Goal: Task Accomplishment & Management: Use online tool/utility

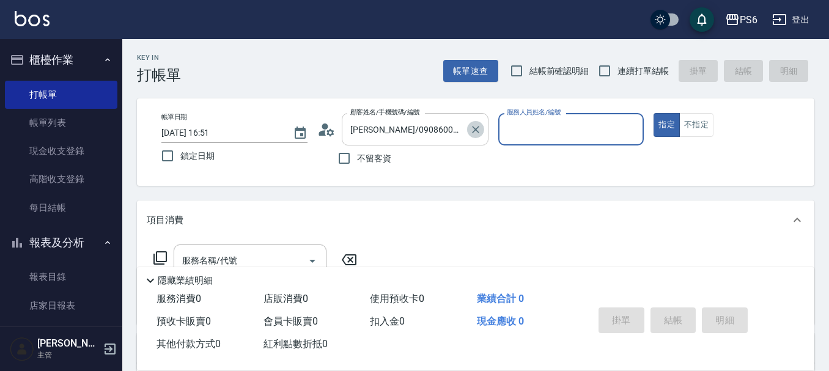
drag, startPoint x: 478, startPoint y: 128, endPoint x: 375, endPoint y: 145, distance: 104.2
click at [478, 128] on icon "Clear" at bounding box center [475, 129] width 7 height 7
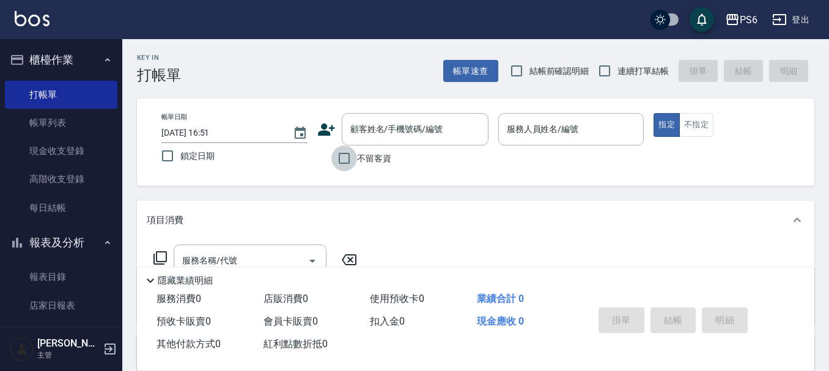
drag, startPoint x: 341, startPoint y: 161, endPoint x: 558, endPoint y: 89, distance: 228.8
click at [382, 154] on label "不留客資" at bounding box center [362, 159] width 60 height 26
click at [357, 154] on input "不留客資" at bounding box center [345, 159] width 26 height 26
checkbox input "true"
drag, startPoint x: 599, startPoint y: 77, endPoint x: 559, endPoint y: 135, distance: 70.4
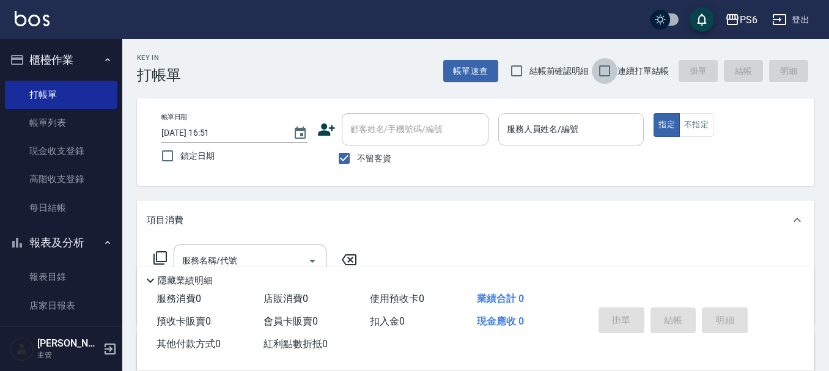
click at [599, 78] on input "連續打單結帳" at bounding box center [605, 71] width 26 height 26
checkbox input "true"
click at [522, 154] on p at bounding box center [572, 152] width 146 height 13
click at [530, 147] on p at bounding box center [572, 152] width 146 height 13
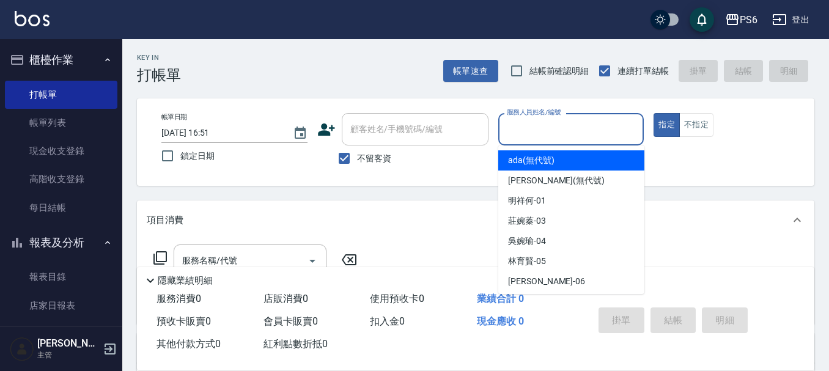
click at [536, 127] on input "服務人員姓名/編號" at bounding box center [571, 129] width 135 height 21
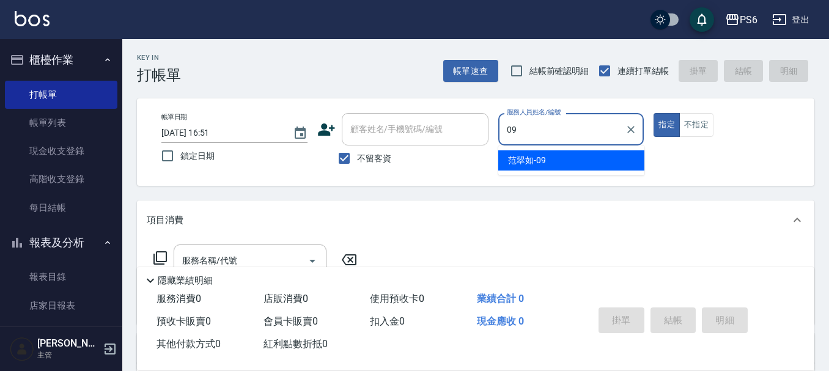
type input "[PERSON_NAME]-09"
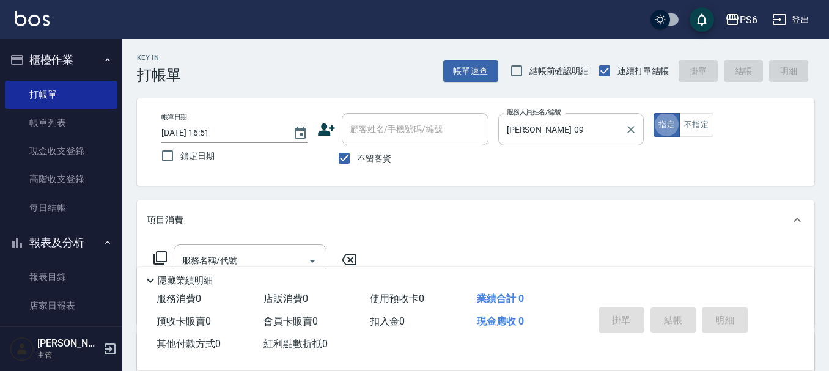
type button "true"
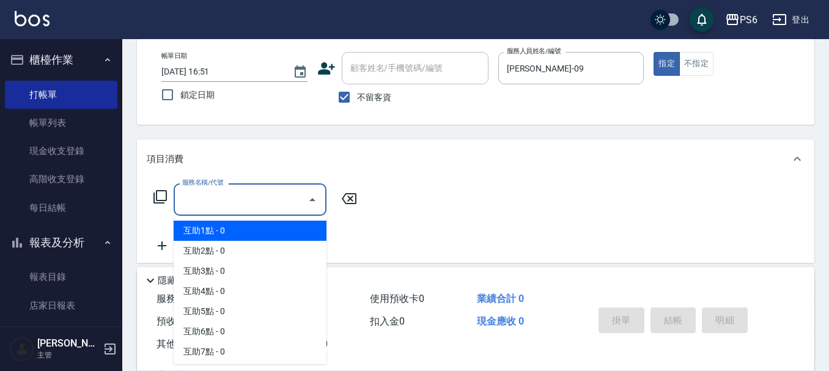
click at [269, 198] on input "服務名稱/代號" at bounding box center [241, 199] width 124 height 21
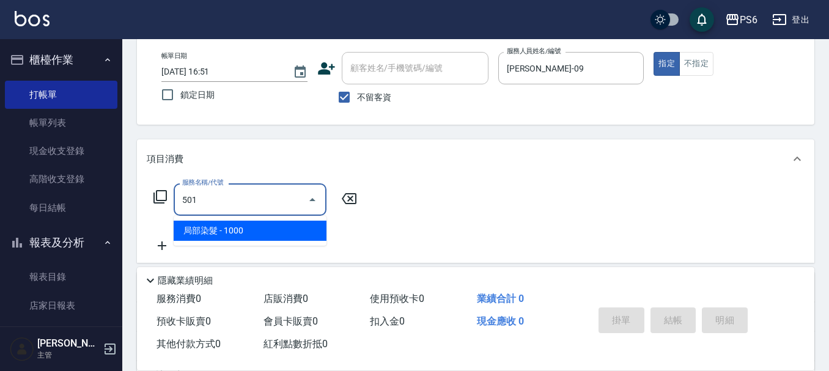
type input "局部染髮(501)"
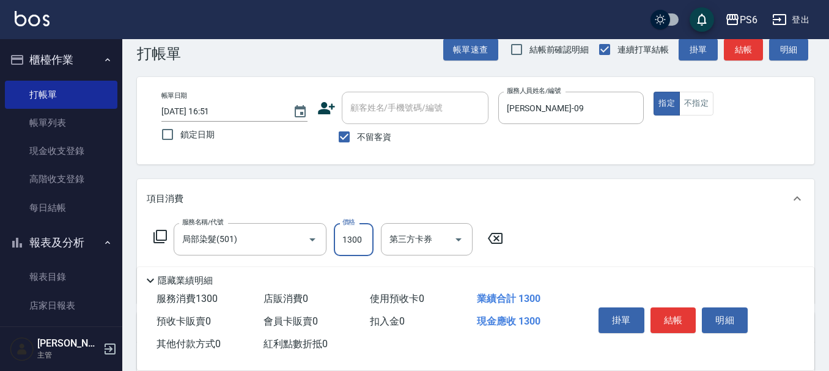
scroll to position [0, 0]
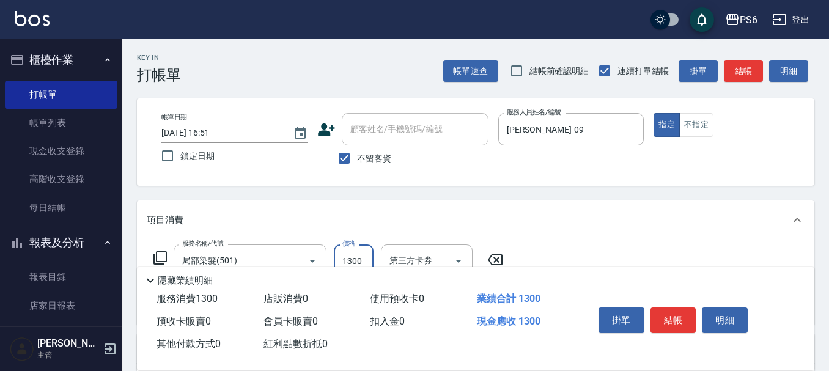
type input "1300"
click at [677, 315] on button "結帳" at bounding box center [674, 321] width 46 height 26
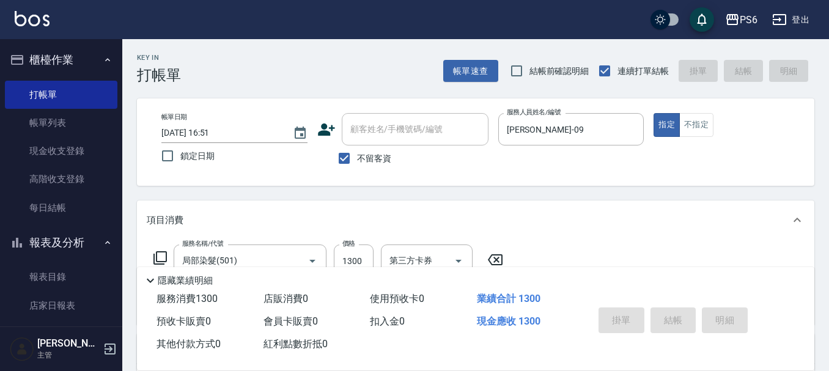
type input "[DATE] 17:23"
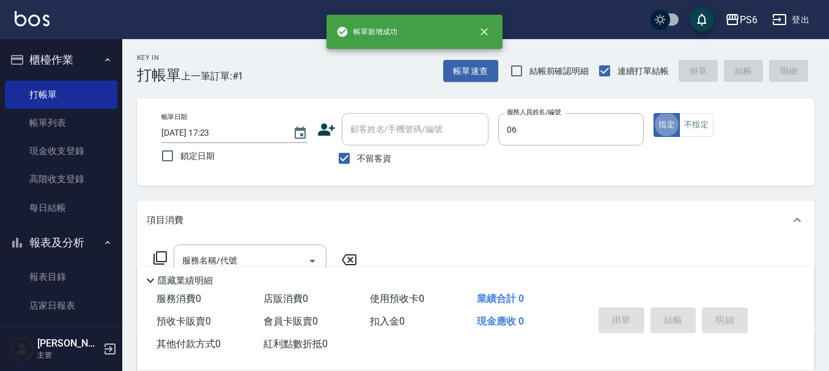
type input "[PERSON_NAME]-06"
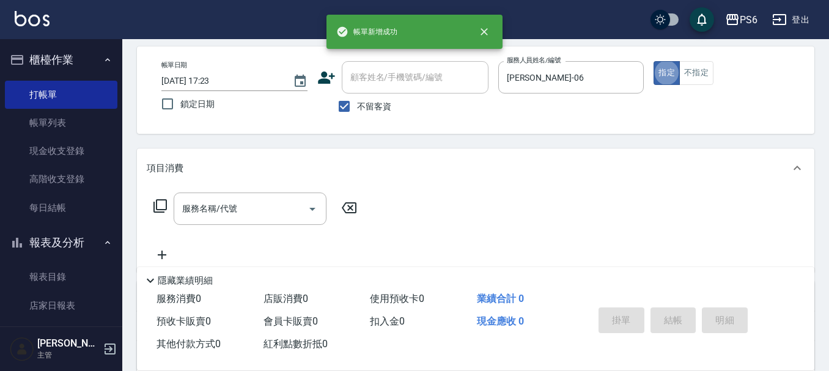
scroll to position [122, 0]
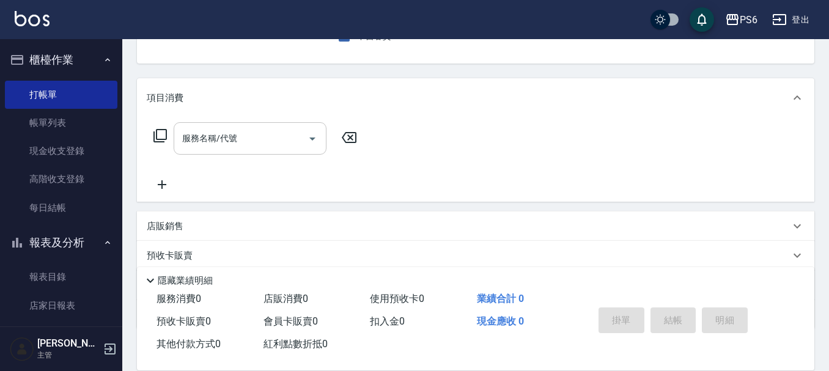
click at [248, 135] on input "服務名稱/代號" at bounding box center [241, 138] width 124 height 21
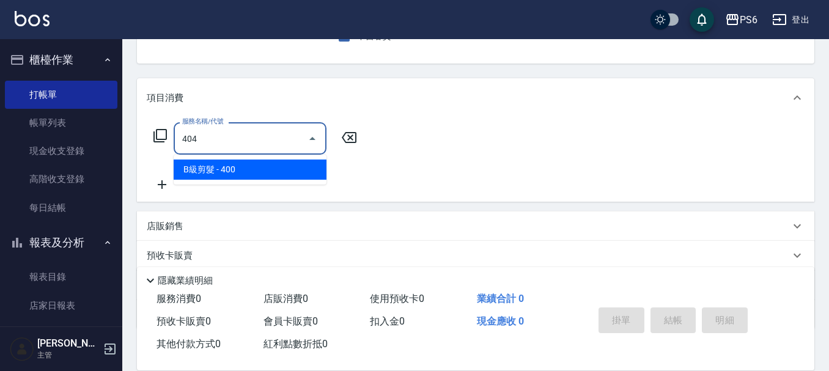
type input "B級剪髮(404)"
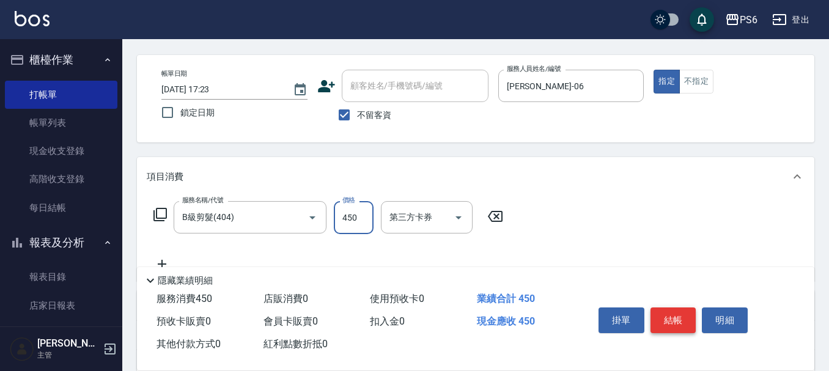
scroll to position [0, 0]
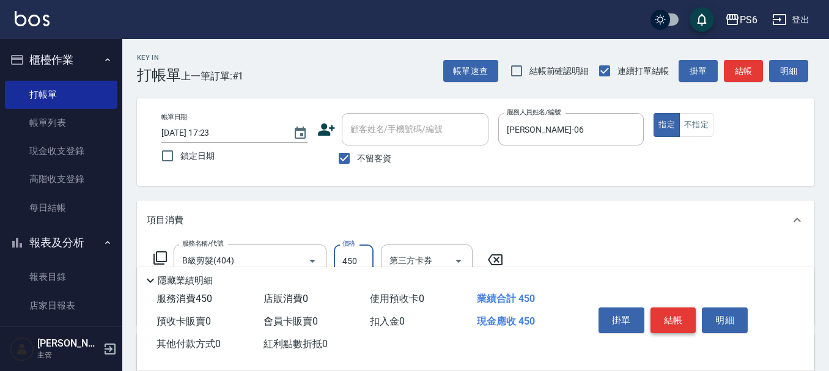
type input "450"
click at [672, 310] on button "結帳" at bounding box center [674, 321] width 46 height 26
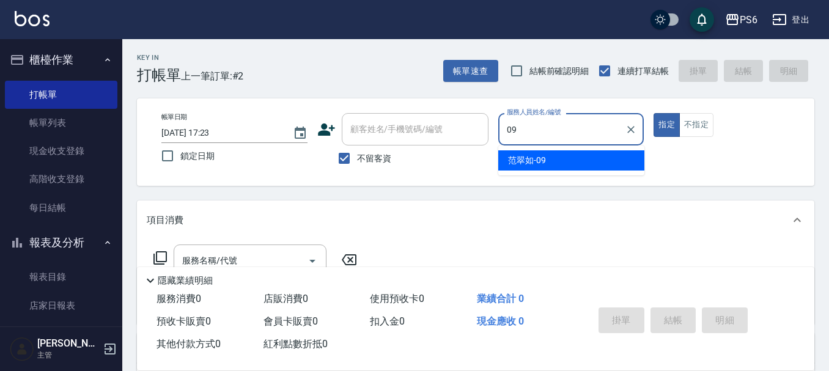
type input "[PERSON_NAME]-09"
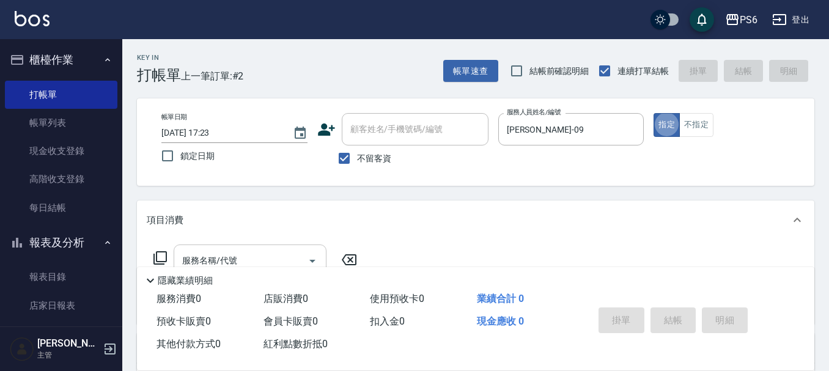
scroll to position [61, 0]
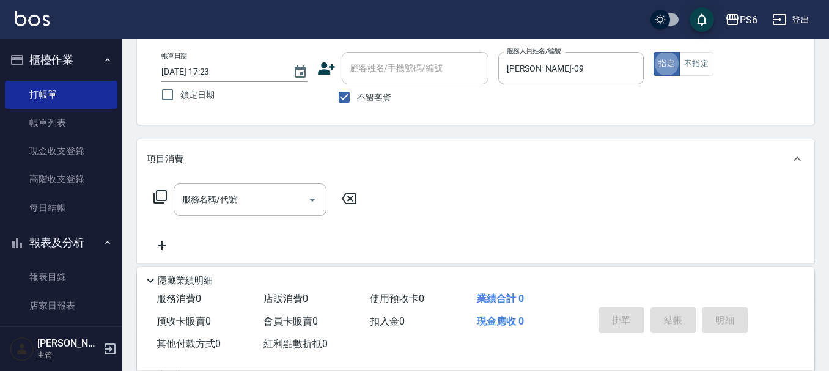
drag, startPoint x: 342, startPoint y: 95, endPoint x: 377, endPoint y: 73, distance: 41.8
click at [347, 91] on input "不留客資" at bounding box center [345, 97] width 26 height 26
checkbox input "false"
click at [390, 66] on div "顧客姓名/手機號碼/編號 顧客姓名/手機號碼/編號" at bounding box center [415, 68] width 147 height 32
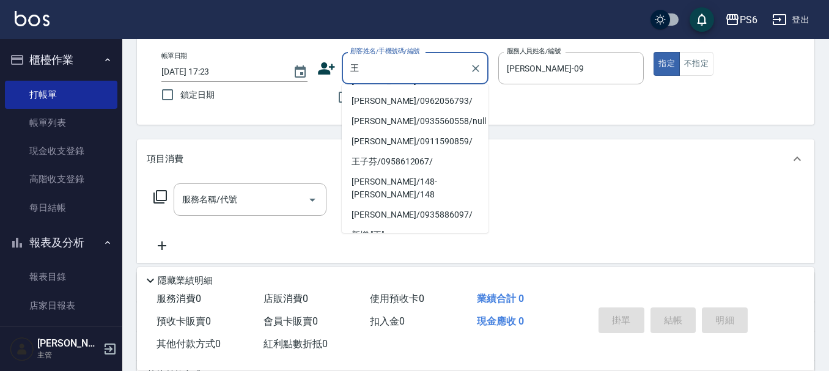
scroll to position [285, 0]
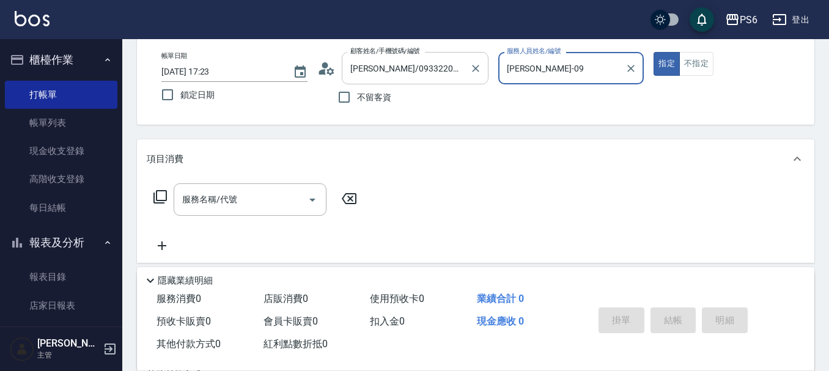
click at [457, 73] on input "[PERSON_NAME]/0933220603/" at bounding box center [405, 67] width 117 height 21
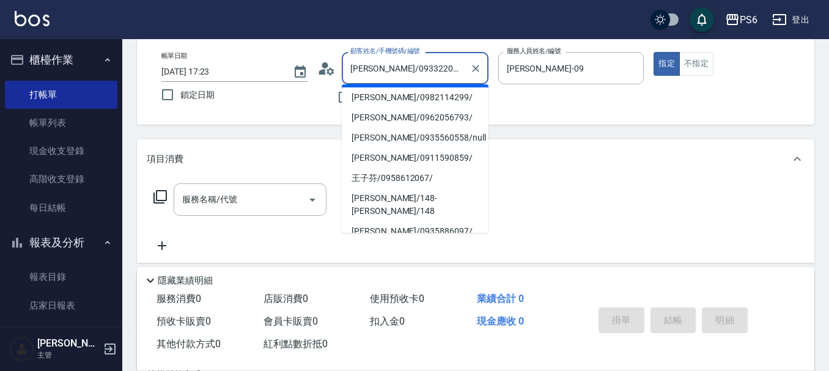
scroll to position [265, 0]
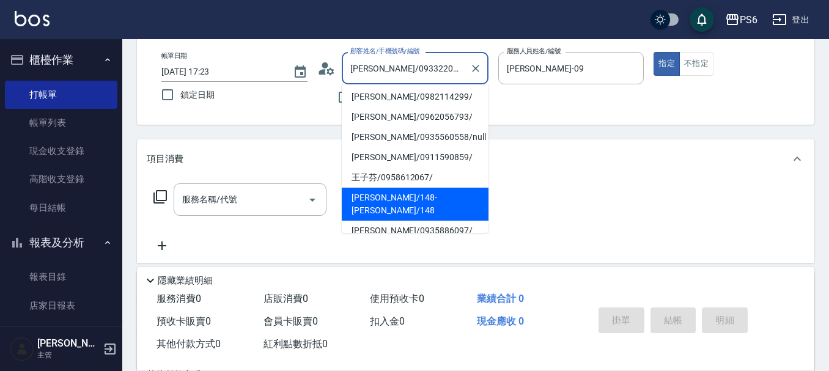
click at [427, 198] on li "[PERSON_NAME]/148-[PERSON_NAME]/148" at bounding box center [415, 204] width 147 height 33
type input "[PERSON_NAME]/148-[PERSON_NAME]/148"
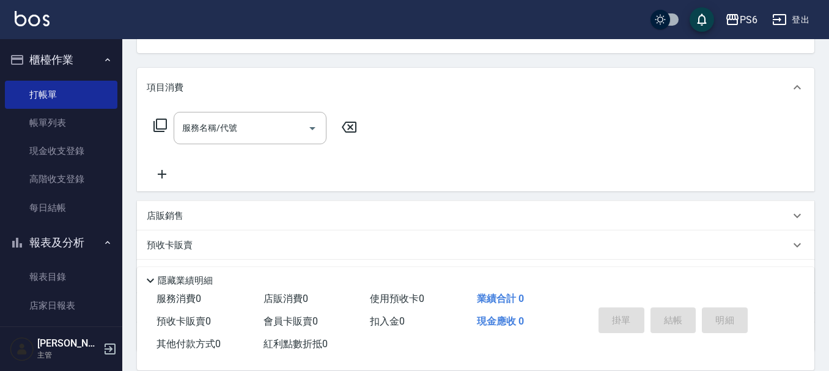
scroll to position [231, 0]
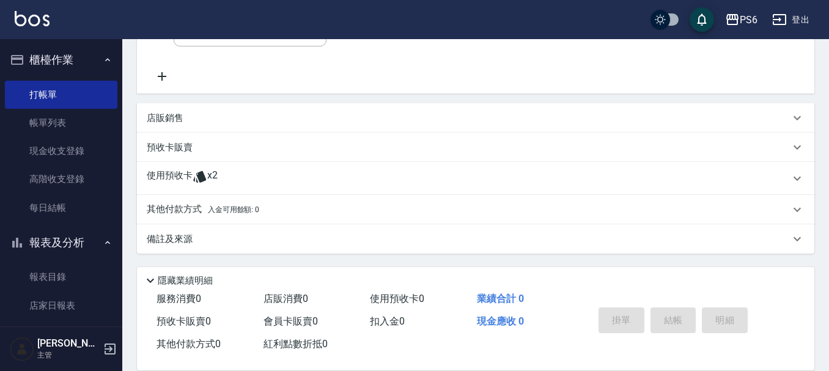
click at [193, 198] on div "其他付款方式 入金可用餘額: 0" at bounding box center [476, 209] width 678 height 29
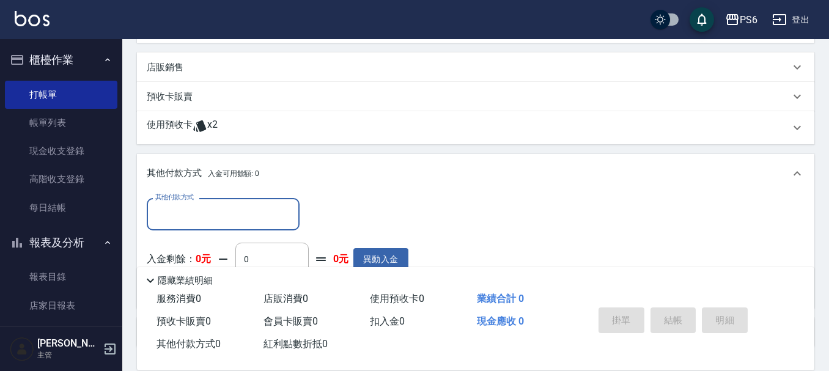
scroll to position [353, 0]
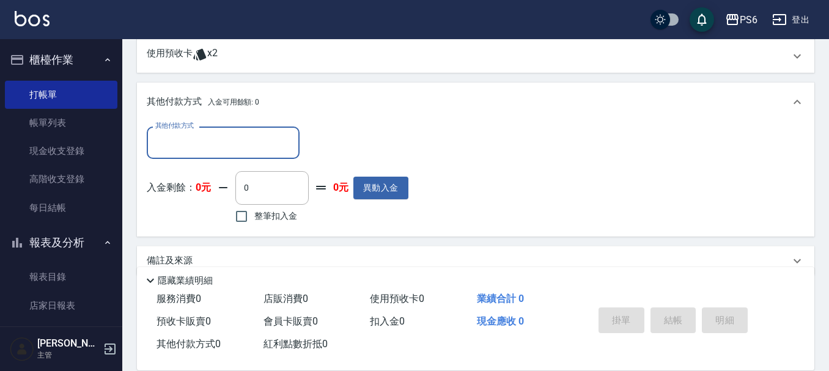
click at [231, 147] on input "其他付款方式" at bounding box center [223, 142] width 142 height 21
click at [234, 135] on input "其他付款方式" at bounding box center [223, 142] width 142 height 21
click at [193, 52] on icon at bounding box center [200, 54] width 15 height 15
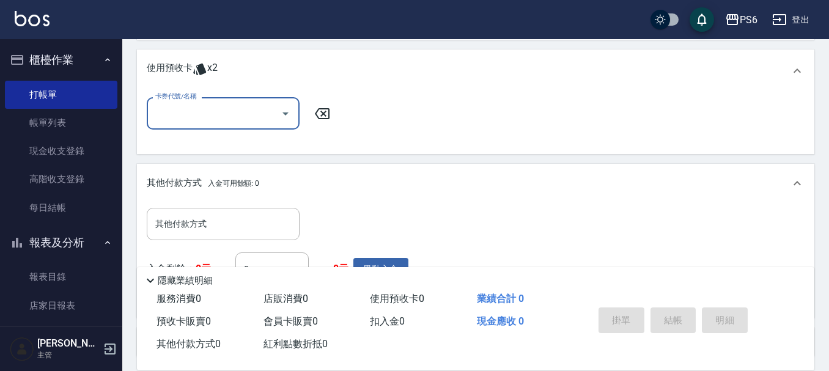
scroll to position [0, 0]
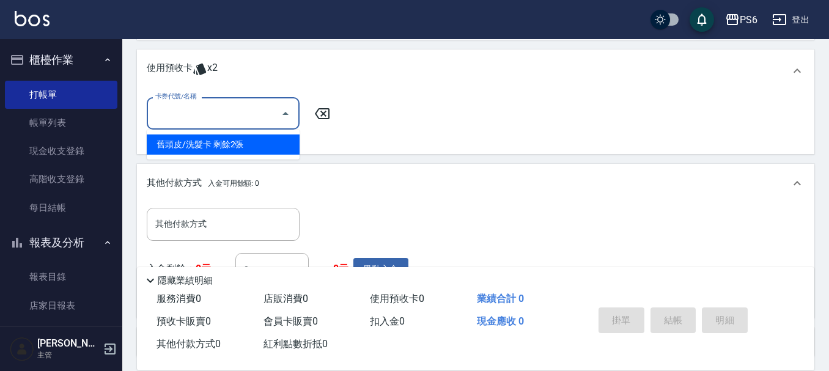
click at [207, 113] on input "卡券代號/名稱" at bounding box center [214, 113] width 124 height 21
click at [223, 147] on div "舊頭皮/洗髮卡 剩餘2張" at bounding box center [223, 145] width 153 height 20
type input "舊頭皮/洗髮卡"
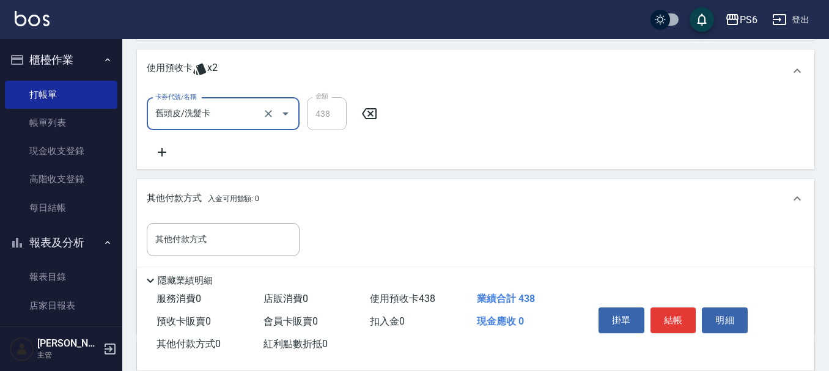
click at [166, 151] on icon at bounding box center [162, 152] width 31 height 15
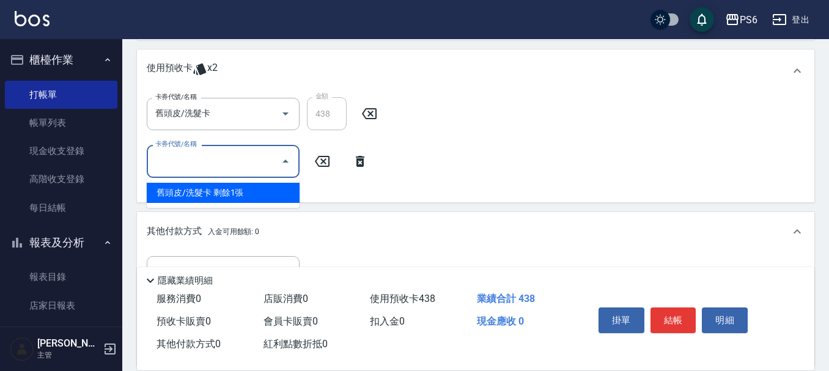
click at [208, 160] on input "卡券代號/名稱" at bounding box center [214, 160] width 124 height 21
click at [227, 191] on div "舊頭皮/洗髮卡 剩餘1張" at bounding box center [223, 193] width 153 height 20
type input "舊頭皮/洗髮卡"
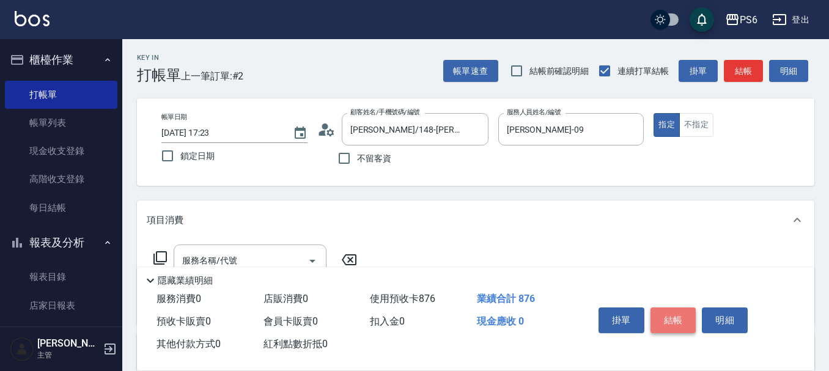
click at [662, 319] on button "結帳" at bounding box center [674, 321] width 46 height 26
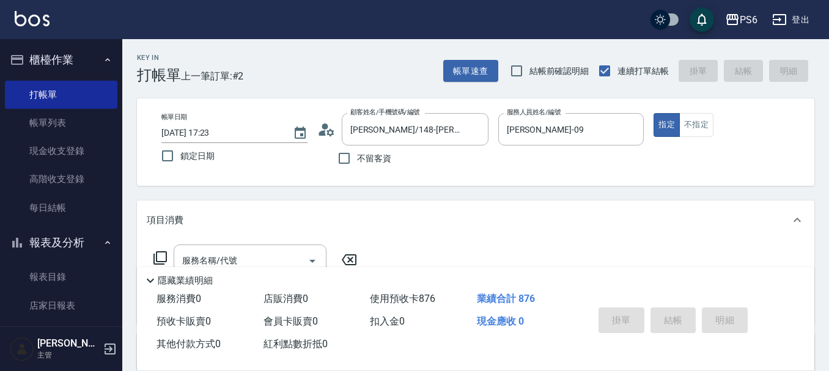
type input "[DATE] 17:24"
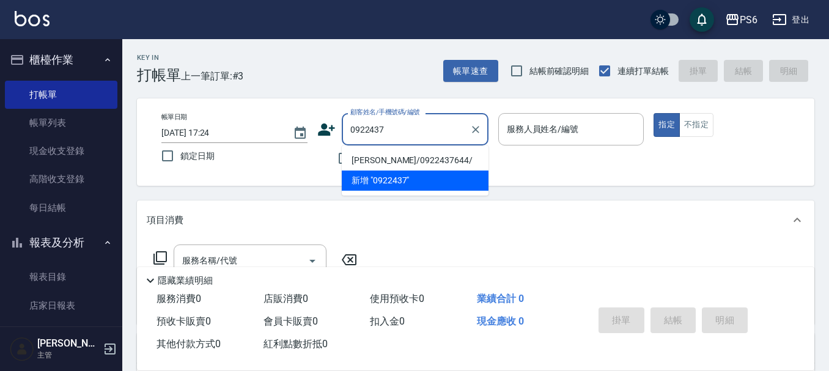
click at [431, 158] on li "[PERSON_NAME]/0922437644/" at bounding box center [415, 160] width 147 height 20
type input "[PERSON_NAME]/0922437644/"
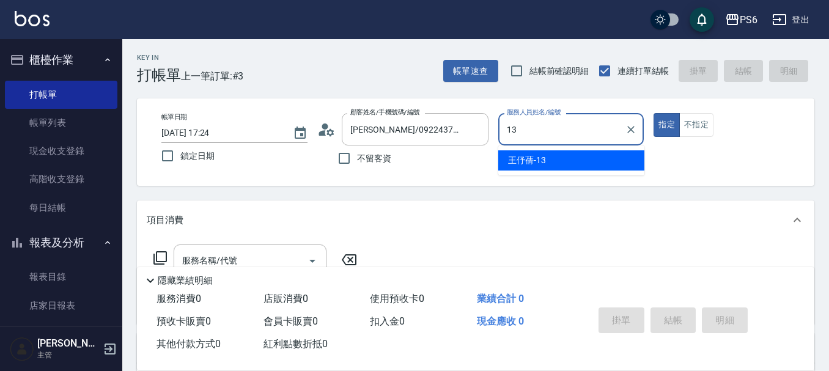
type input "[PERSON_NAME]-13"
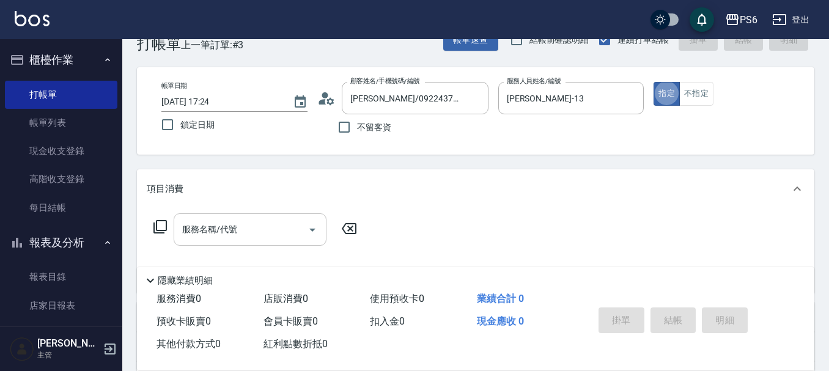
scroll to position [61, 0]
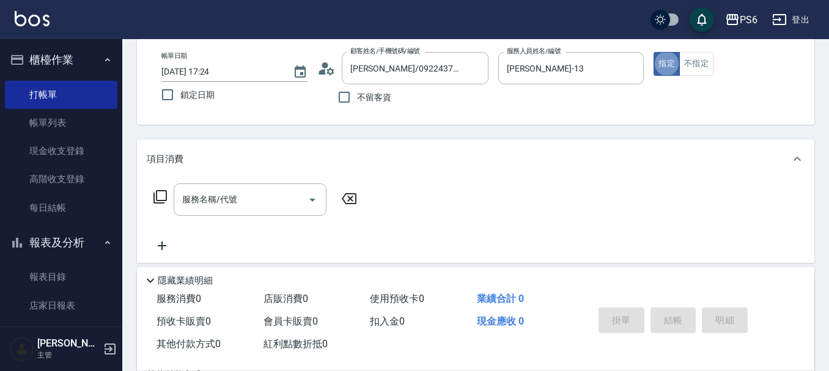
click at [208, 199] on div "服務名稱/代號 服務名稱/代號" at bounding box center [250, 200] width 153 height 32
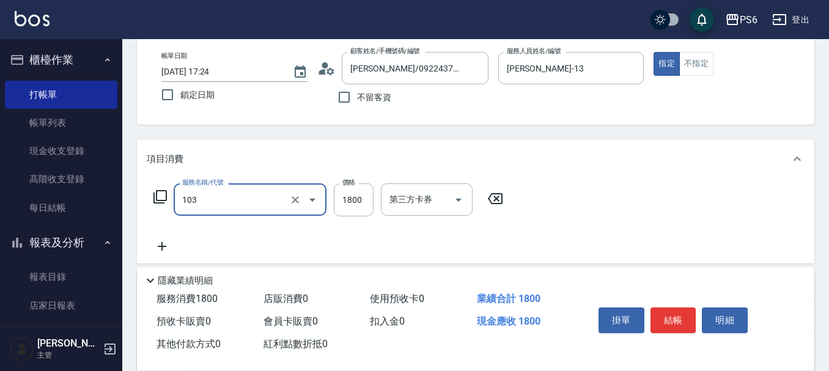
type input "草本頭皮(103)"
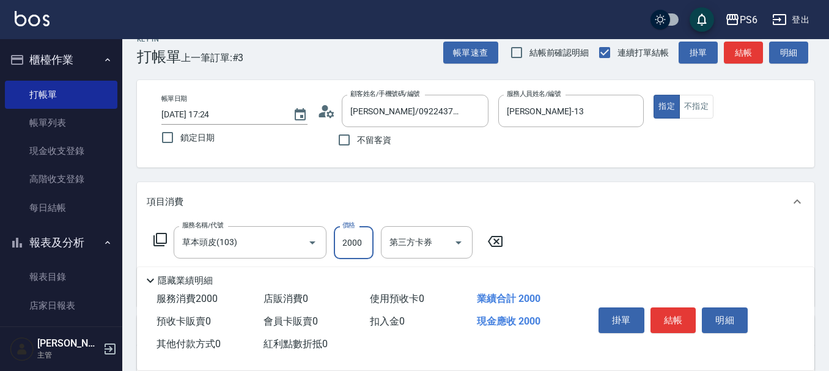
scroll to position [0, 0]
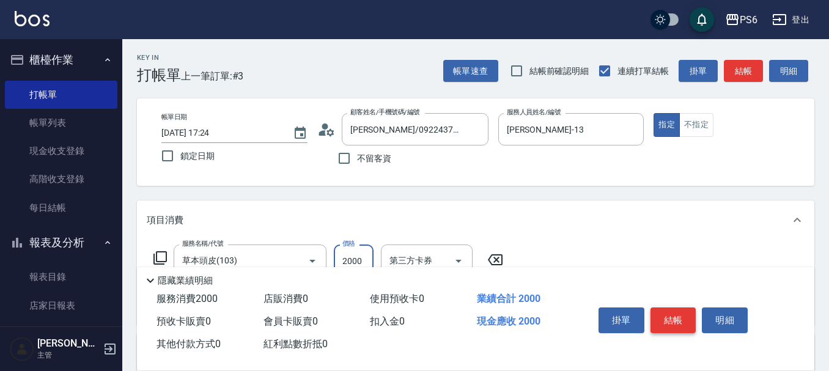
type input "2000"
click at [680, 317] on button "結帳" at bounding box center [674, 321] width 46 height 26
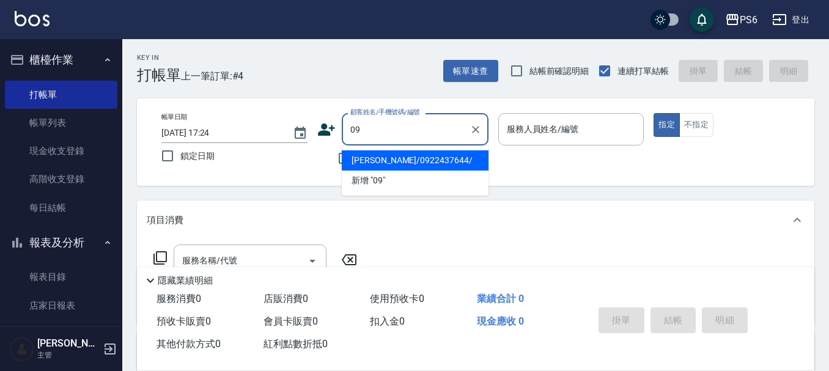
type input "0"
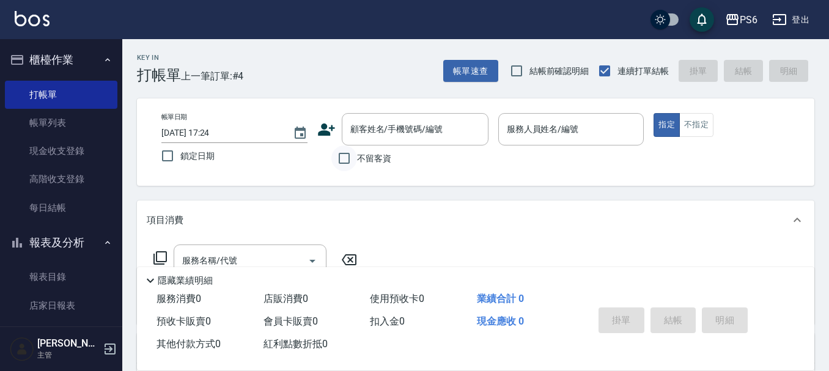
drag, startPoint x: 347, startPoint y: 64, endPoint x: 336, endPoint y: 150, distance: 86.9
click at [347, 72] on div "Key In 打帳單 上一筆訂單:#4 帳單速查 結帳前確認明細 連續打單結帳 掛單 結帳 明細" at bounding box center [468, 61] width 692 height 45
click at [358, 156] on label "不留客資" at bounding box center [362, 159] width 60 height 26
click at [357, 156] on input "不留客資" at bounding box center [345, 159] width 26 height 26
checkbox input "true"
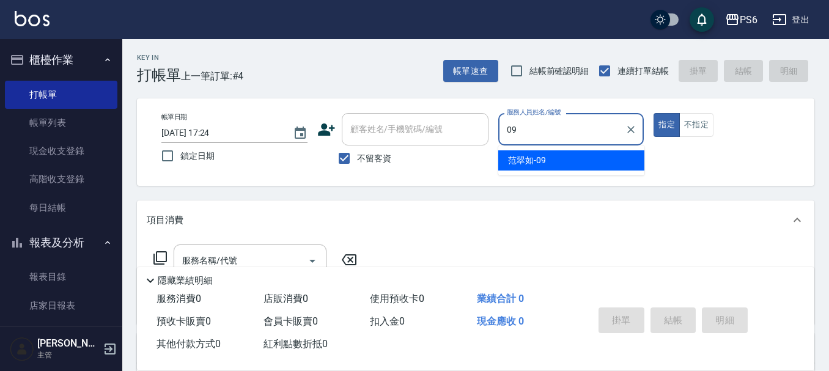
type input "[PERSON_NAME]-09"
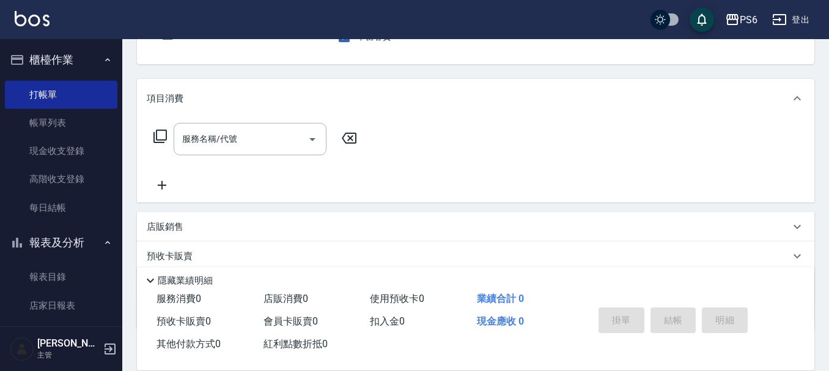
scroll to position [122, 0]
click at [228, 140] on input "服務名稱/代號" at bounding box center [241, 138] width 124 height 21
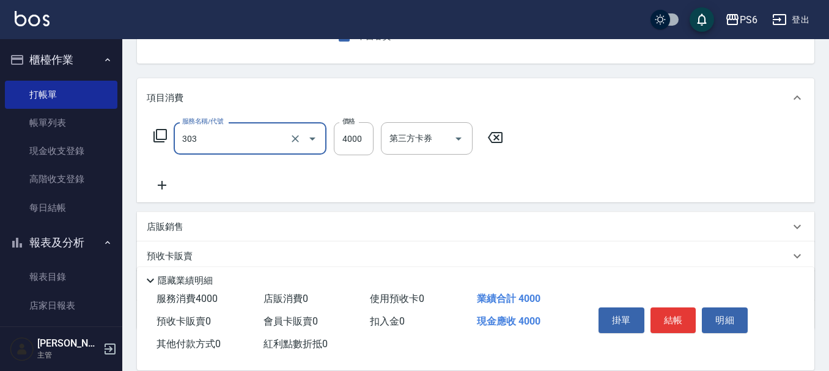
type input "塑形燙(303)"
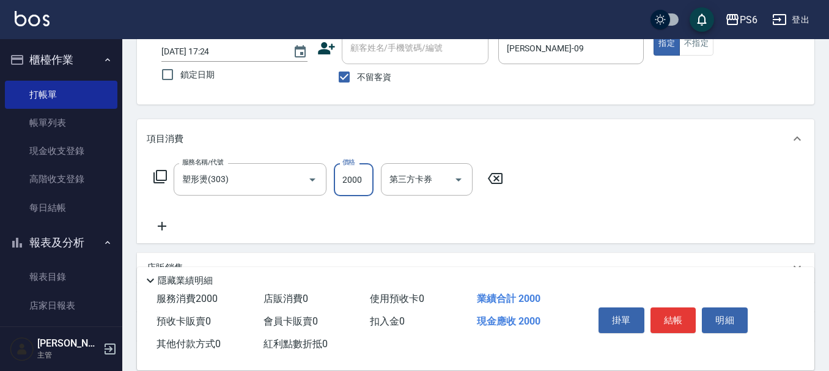
scroll to position [0, 0]
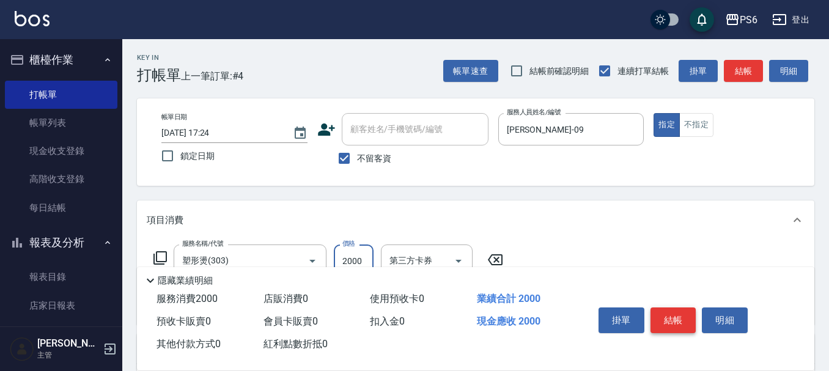
type input "2000"
drag, startPoint x: 678, startPoint y: 313, endPoint x: 678, endPoint y: 304, distance: 8.6
click at [678, 308] on button "結帳" at bounding box center [674, 321] width 46 height 26
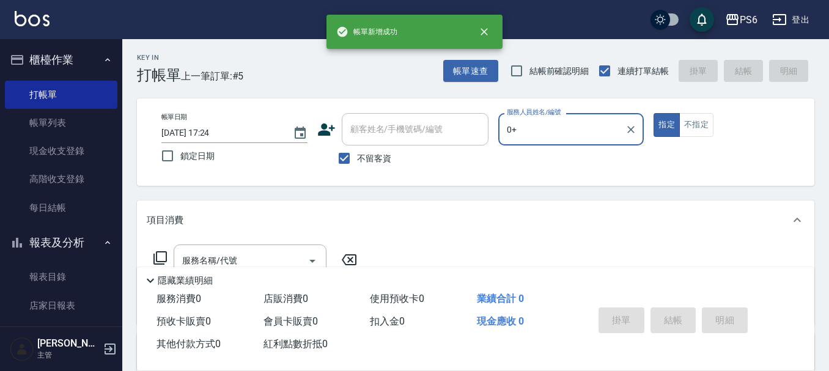
type input "0+"
click at [654, 113] on button "指定" at bounding box center [667, 125] width 26 height 24
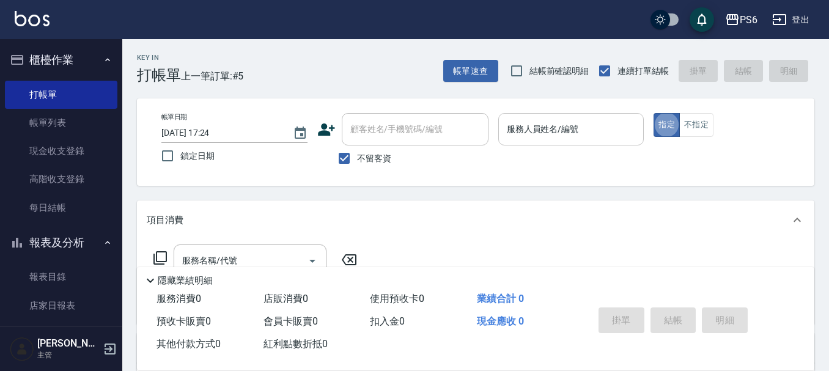
click at [582, 129] on input "服務人員姓名/編號" at bounding box center [571, 129] width 135 height 21
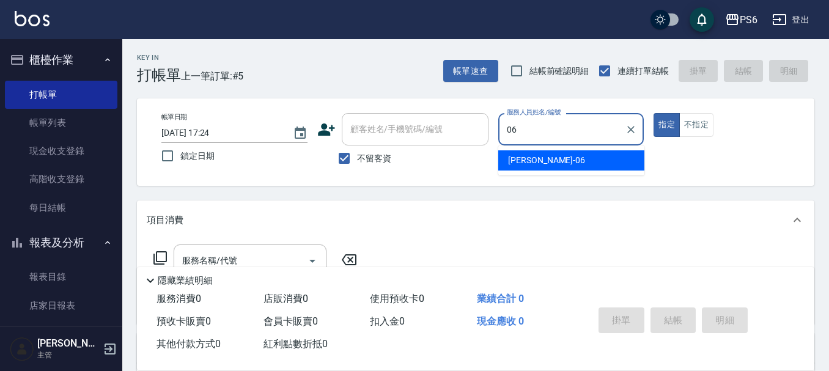
type input "[PERSON_NAME]-06"
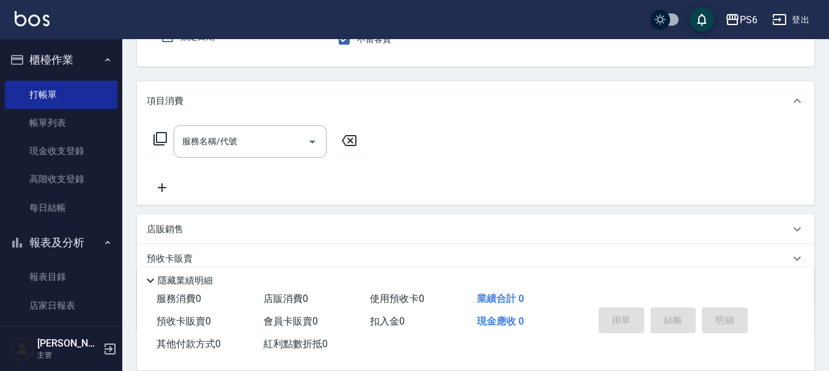
scroll to position [122, 0]
click at [254, 132] on input "服務名稱/代號" at bounding box center [241, 138] width 124 height 21
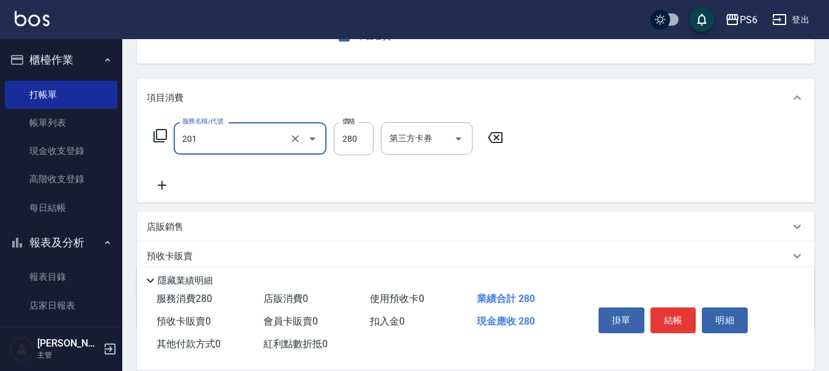
type input "一般洗髮(201)"
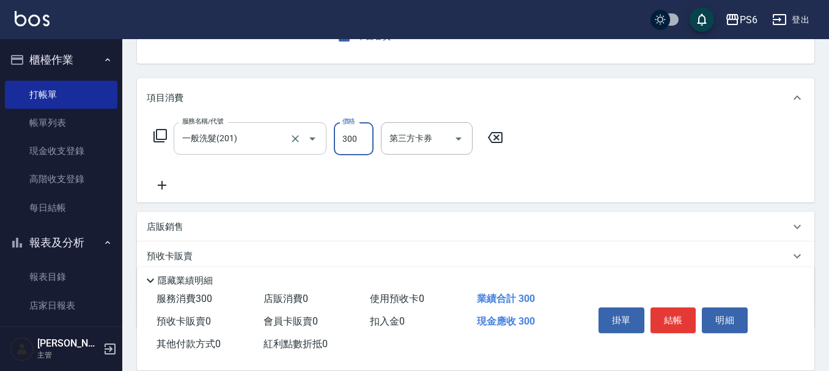
type input "300"
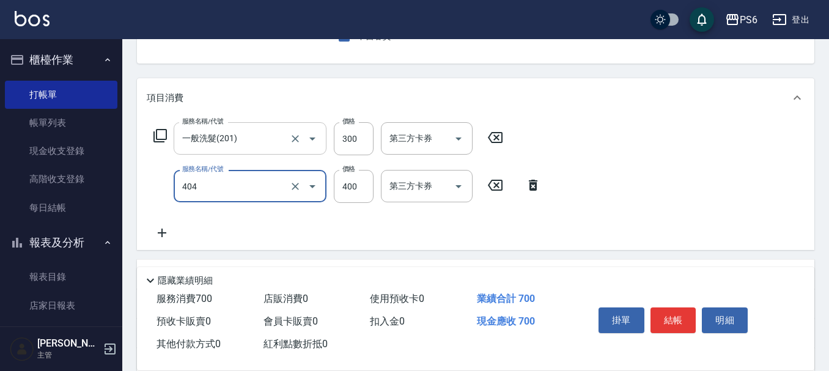
type input "B級剪髮(404)"
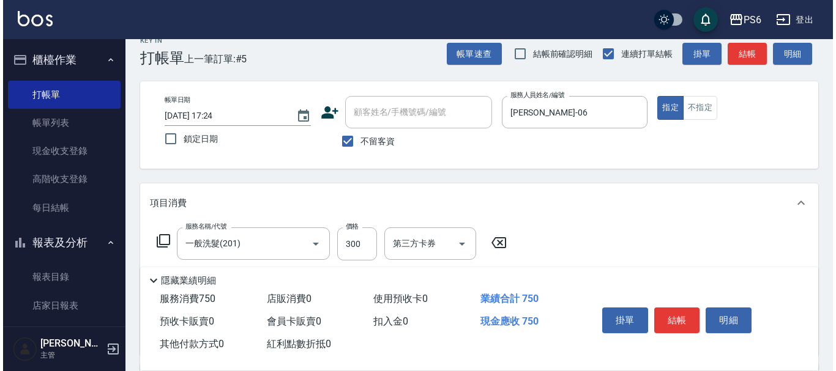
scroll to position [0, 0]
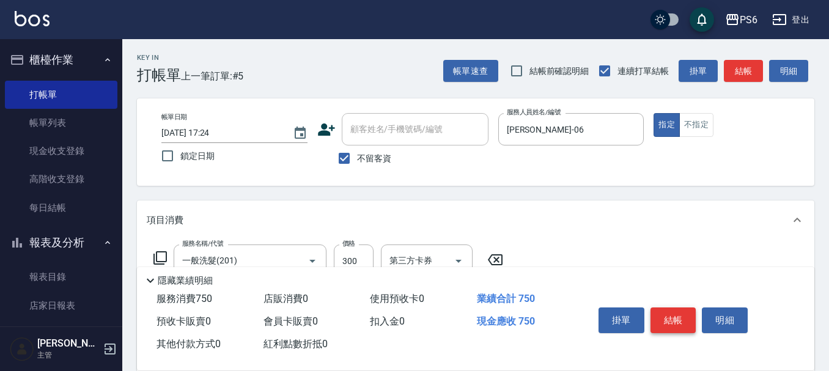
type input "450"
click at [663, 310] on button "結帳" at bounding box center [674, 321] width 46 height 26
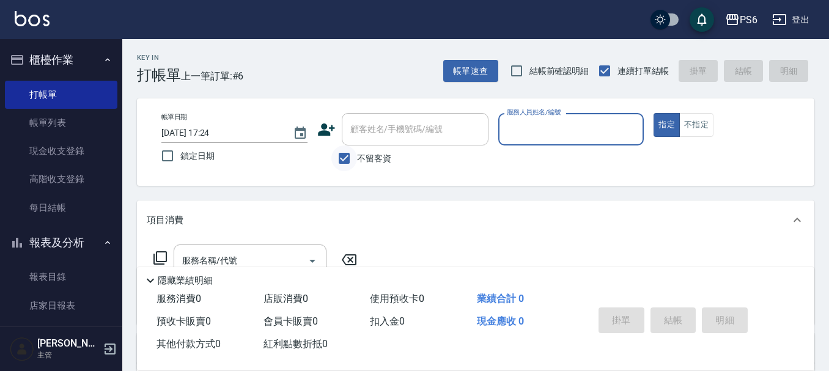
click at [335, 158] on input "不留客資" at bounding box center [345, 159] width 26 height 26
checkbox input "false"
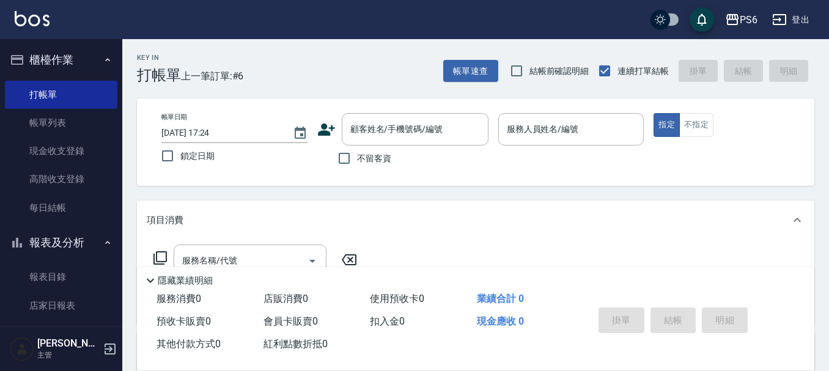
click at [327, 125] on icon at bounding box center [326, 129] width 18 height 18
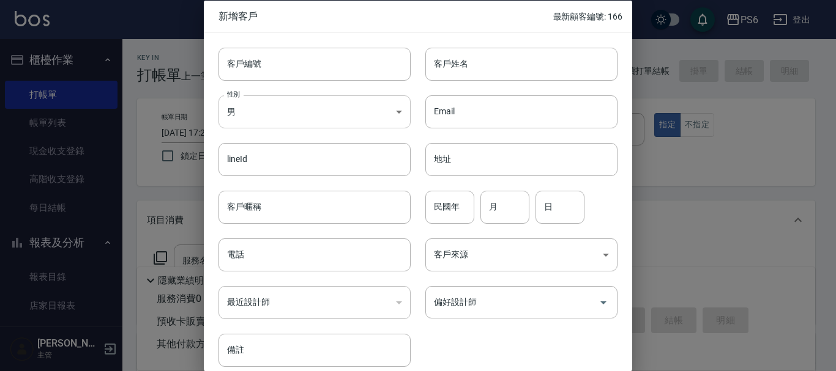
click at [295, 119] on body "PS6 登出 櫃檯作業 打帳單 帳單列表 現金收支登錄 高階收支登錄 每日結帳 報表及分析 報表目錄 店家日報表 互助日報表 互助排行榜 互助點數明細 設計師…" at bounding box center [418, 299] width 836 height 598
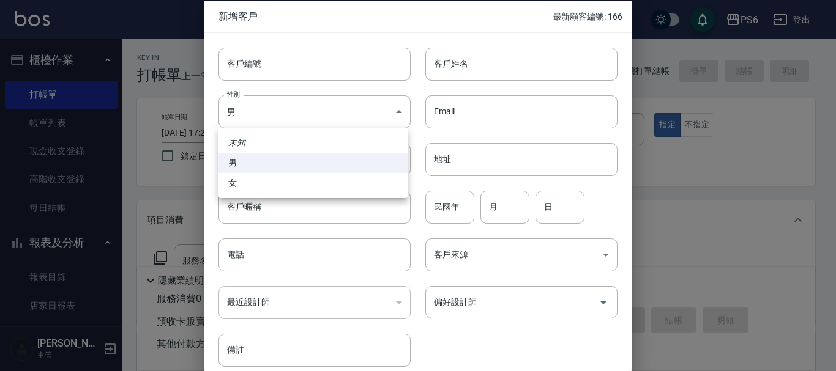
drag, startPoint x: 246, startPoint y: 177, endPoint x: 255, endPoint y: 158, distance: 21.1
click at [247, 172] on ul "未知 男 女" at bounding box center [312, 163] width 189 height 70
click at [239, 178] on li "女" at bounding box center [312, 183] width 189 height 20
type input "[DEMOGRAPHIC_DATA]"
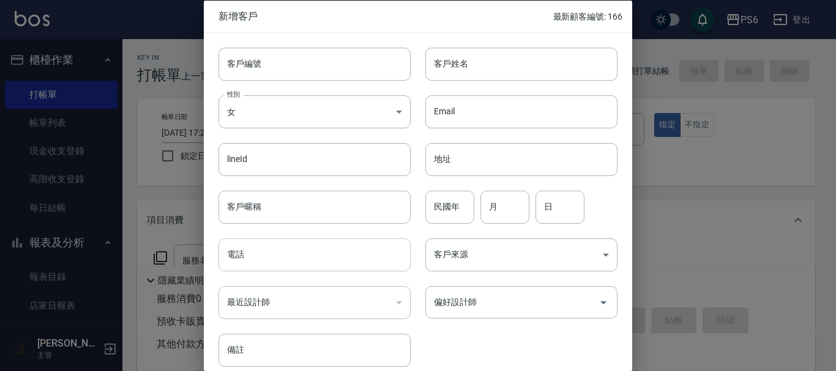
drag, startPoint x: 241, startPoint y: 260, endPoint x: 250, endPoint y: 253, distance: 11.7
click at [242, 259] on input "電話" at bounding box center [314, 255] width 192 height 33
type input "0953261365"
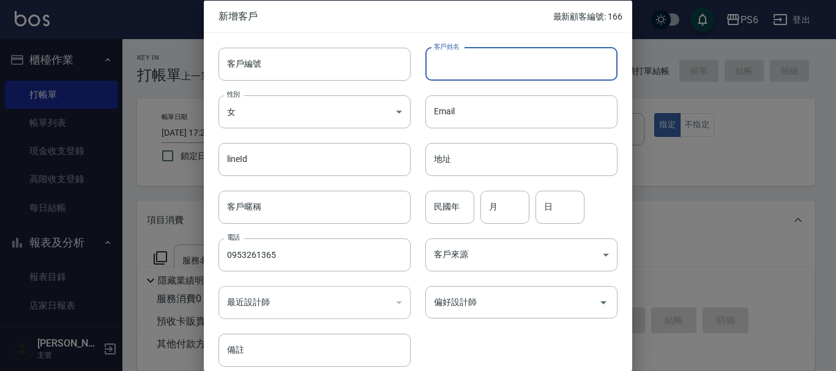
click at [461, 52] on input "客戶姓名" at bounding box center [521, 63] width 192 height 33
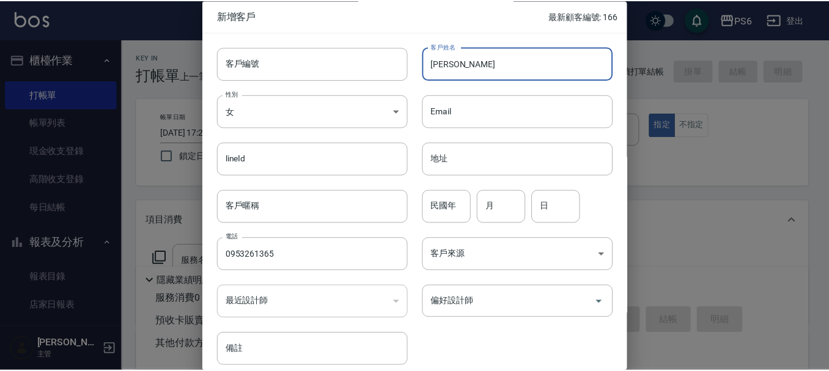
scroll to position [53, 0]
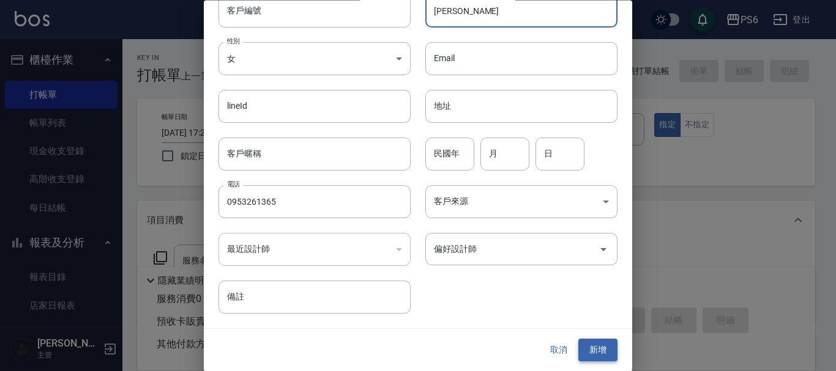
type input "[PERSON_NAME]"
click at [592, 351] on button "新增" at bounding box center [597, 350] width 39 height 23
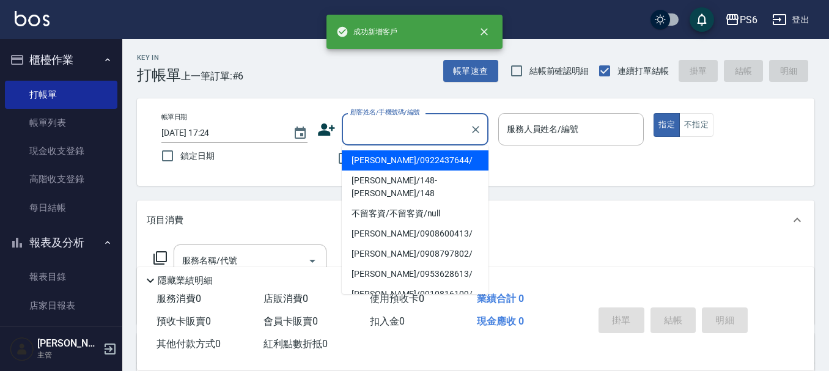
click at [368, 136] on input "顧客姓名/手機號碼/編號" at bounding box center [405, 129] width 117 height 21
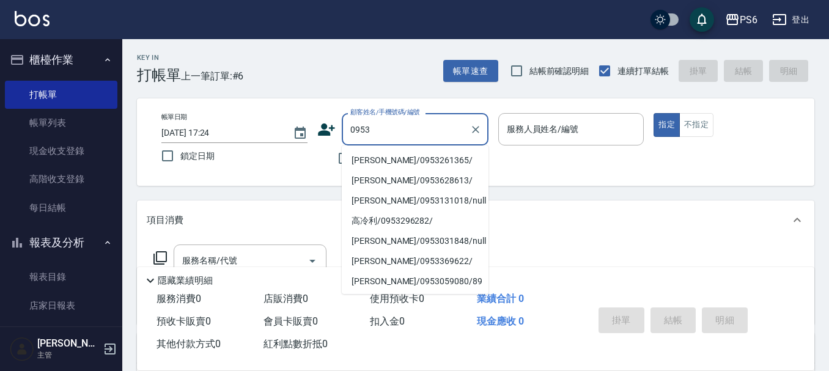
click at [422, 160] on li "[PERSON_NAME]/0953261365/" at bounding box center [415, 160] width 147 height 20
type input "[PERSON_NAME]/0953261365/"
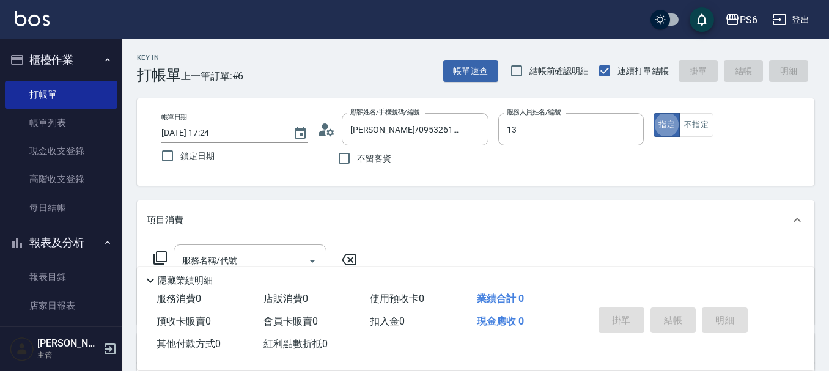
type input "[PERSON_NAME]-13"
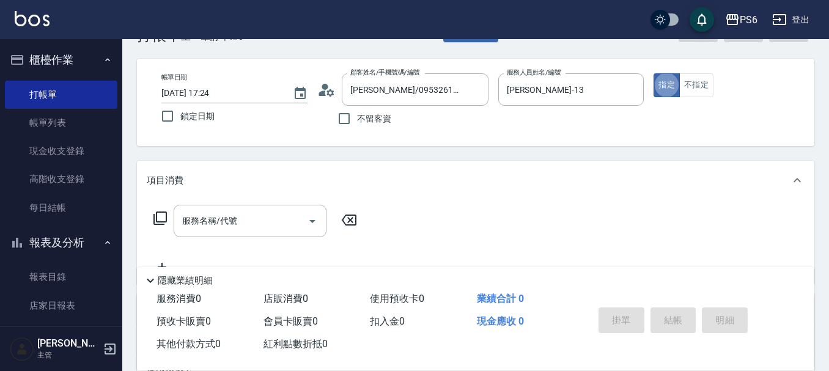
scroll to position [61, 0]
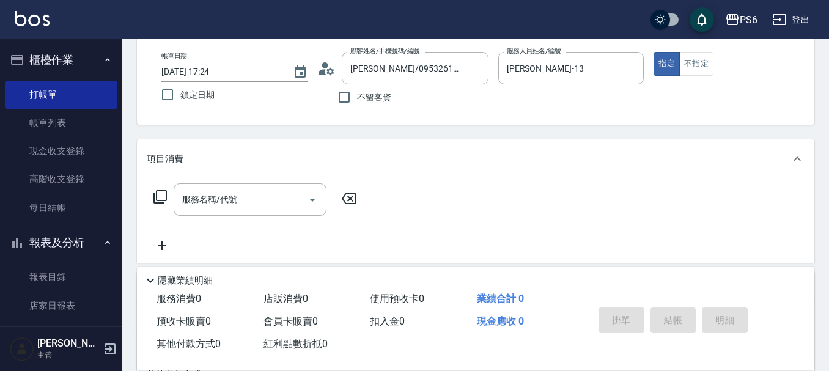
click at [154, 204] on icon at bounding box center [160, 197] width 15 height 15
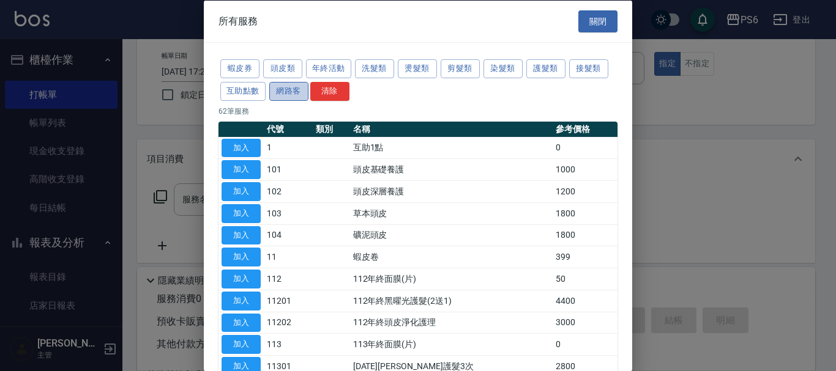
click at [295, 91] on button "網路客" at bounding box center [288, 90] width 39 height 19
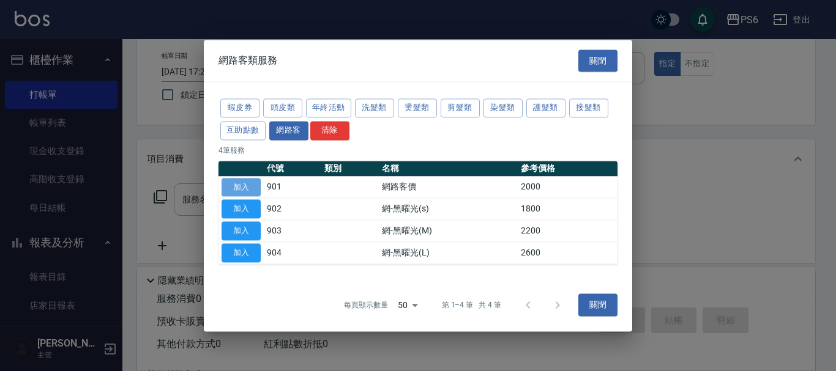
click at [236, 186] on button "加入" at bounding box center [240, 187] width 39 height 19
type input "網路客價(901)"
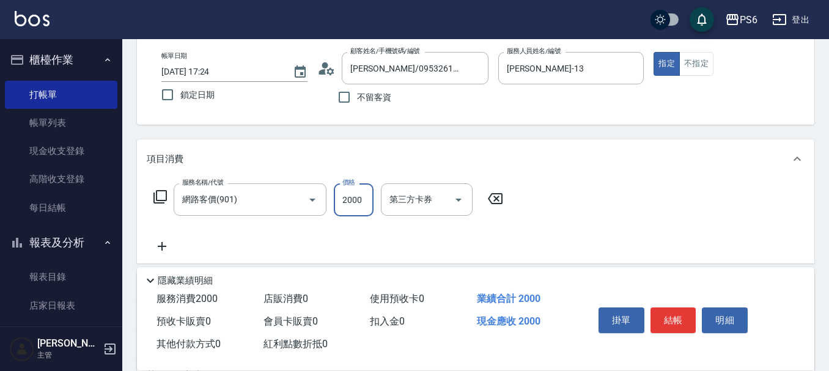
click at [345, 204] on input "2000" at bounding box center [354, 200] width 40 height 33
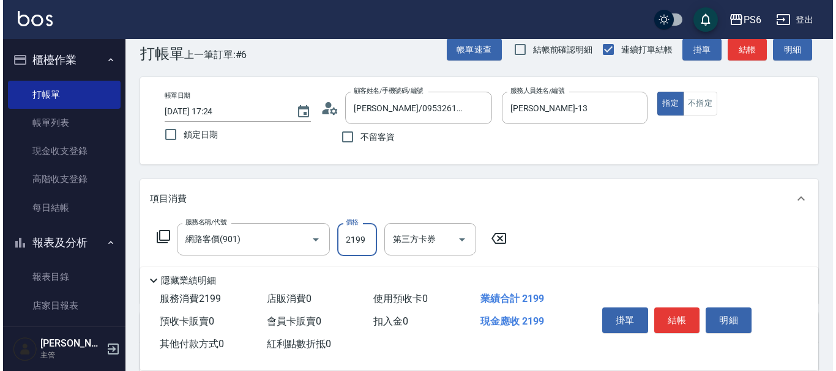
scroll to position [0, 0]
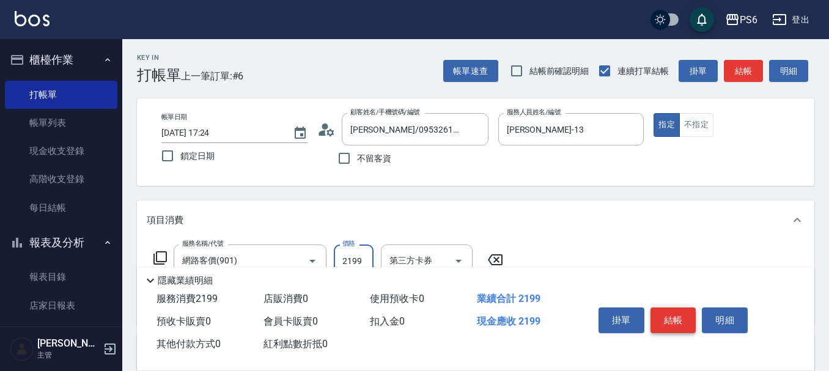
type input "2199"
click at [664, 314] on button "結帳" at bounding box center [674, 321] width 46 height 26
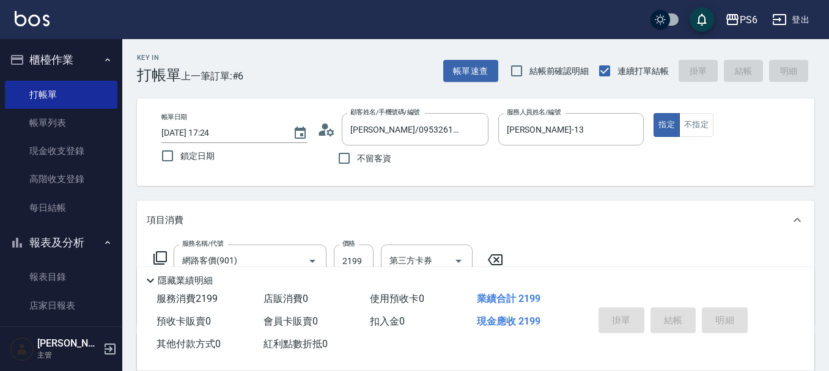
type input "[DATE] 17:26"
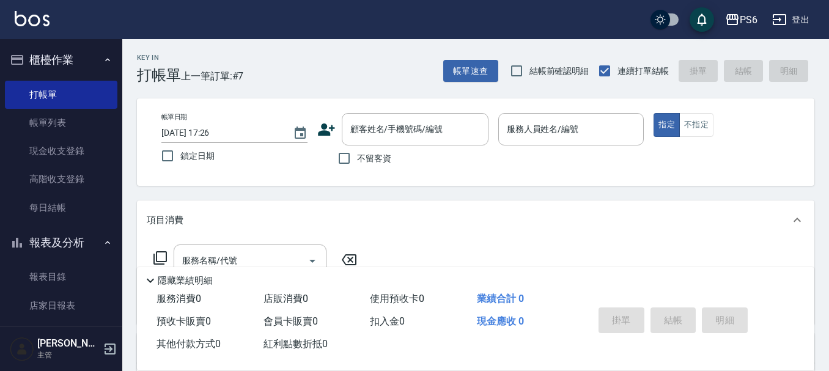
click at [318, 129] on icon at bounding box center [326, 129] width 18 height 18
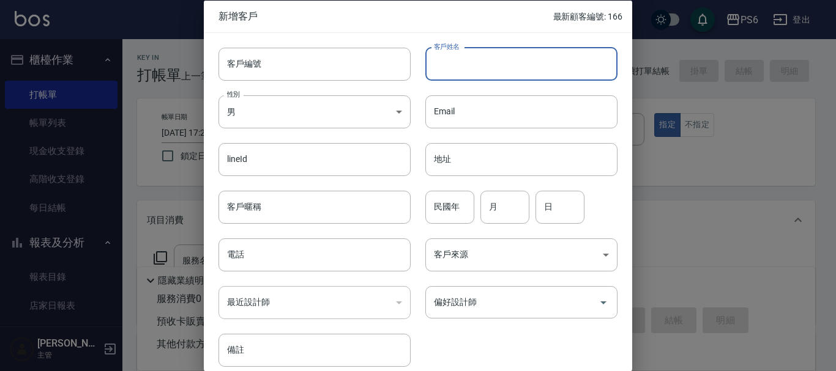
click at [445, 67] on input "客戶姓名" at bounding box center [521, 63] width 192 height 33
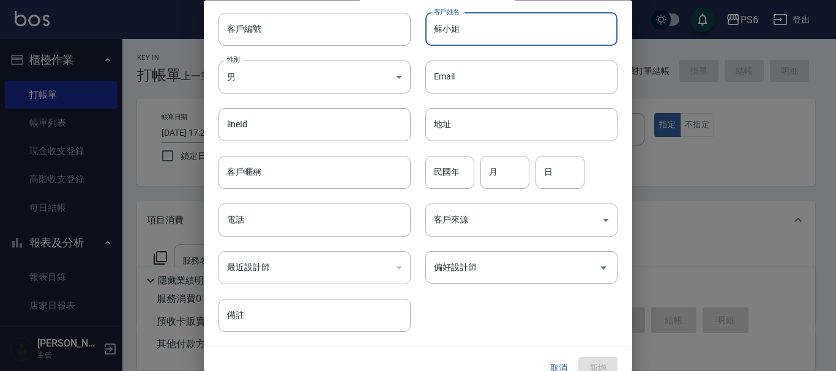
scroll to position [53, 0]
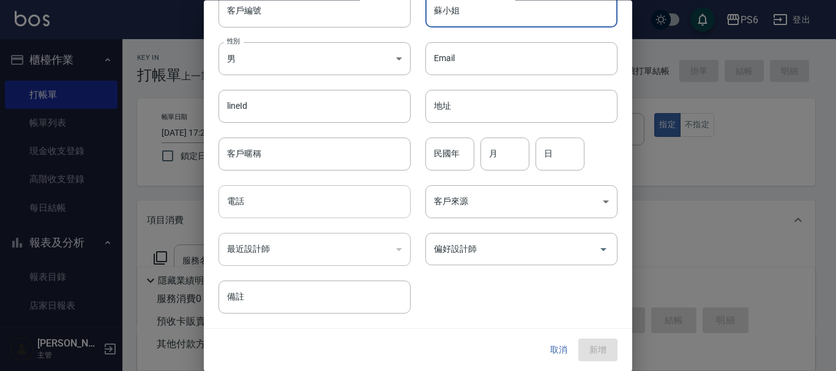
type input "蘇小姐"
click at [282, 197] on input "電話" at bounding box center [314, 202] width 192 height 33
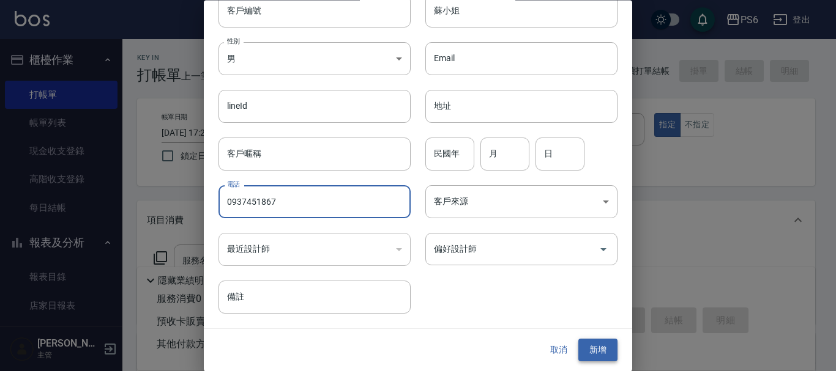
type input "0937451867"
click at [579, 339] on button "新增" at bounding box center [597, 350] width 39 height 23
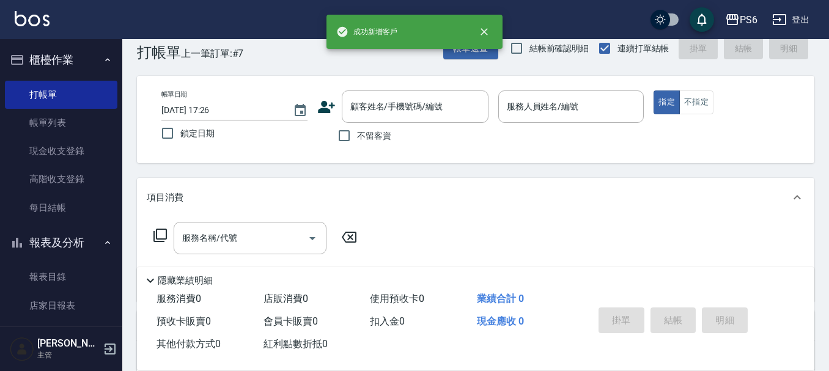
scroll to position [61, 0]
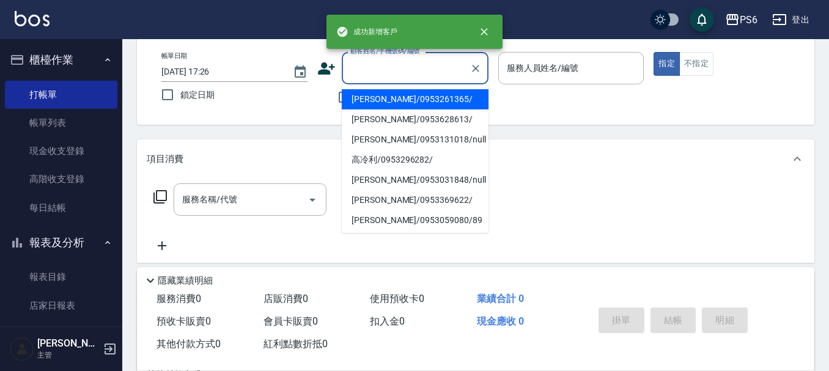
click at [357, 76] on input "顧客姓名/手機號碼/編號" at bounding box center [405, 67] width 117 height 21
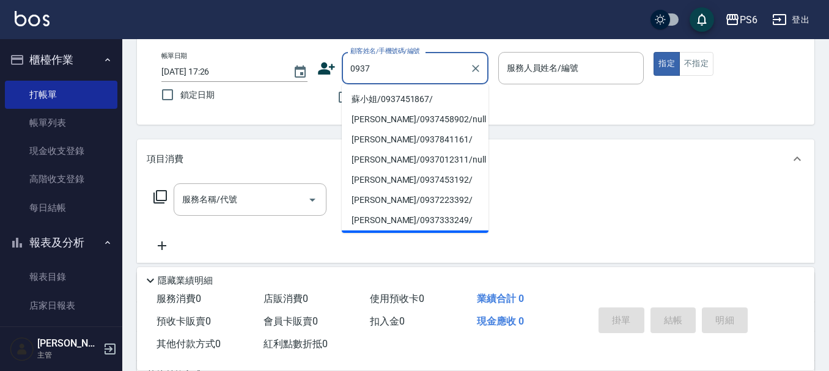
click at [440, 102] on li "蘇小姐/0937451867/" at bounding box center [415, 99] width 147 height 20
type input "蘇小姐/0937451867/"
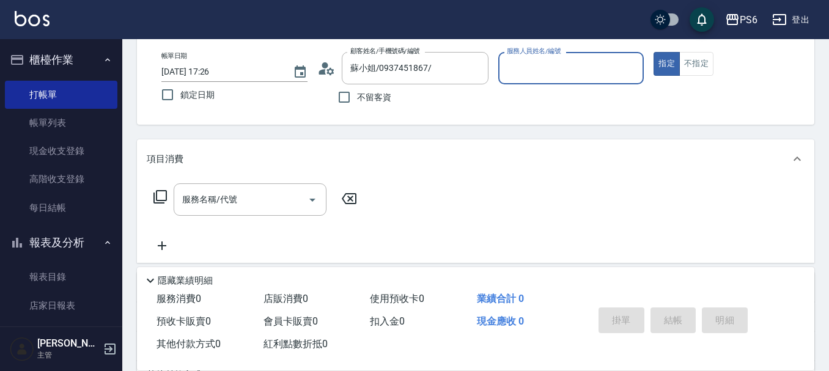
type input "1"
type input "3"
click at [654, 52] on button "指定" at bounding box center [667, 64] width 26 height 24
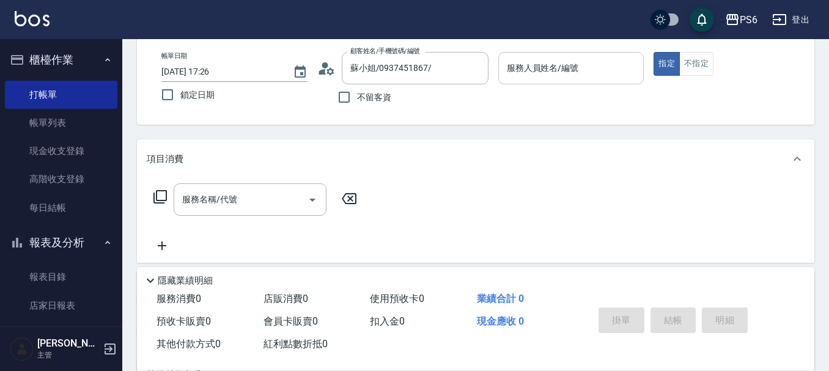
click at [594, 79] on input "服務人員姓名/編號" at bounding box center [571, 67] width 135 height 21
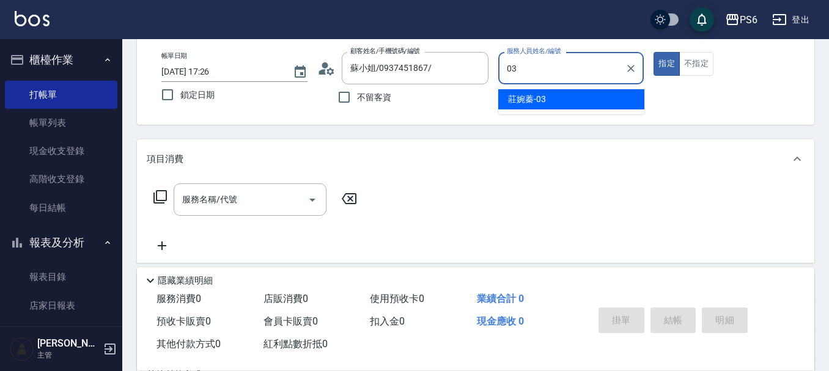
type input "莊婉蓁-03"
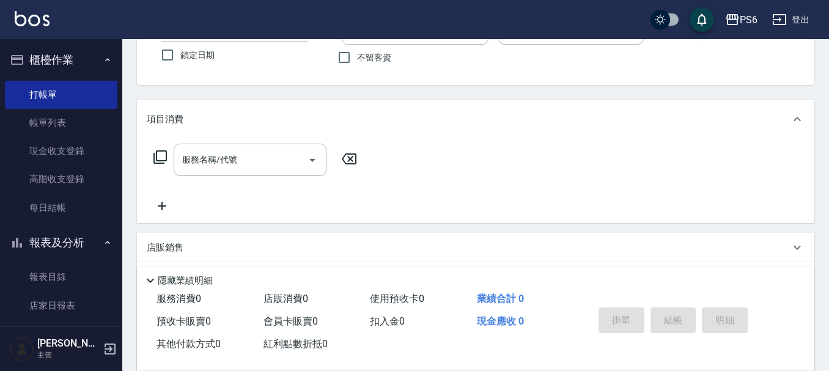
scroll to position [122, 0]
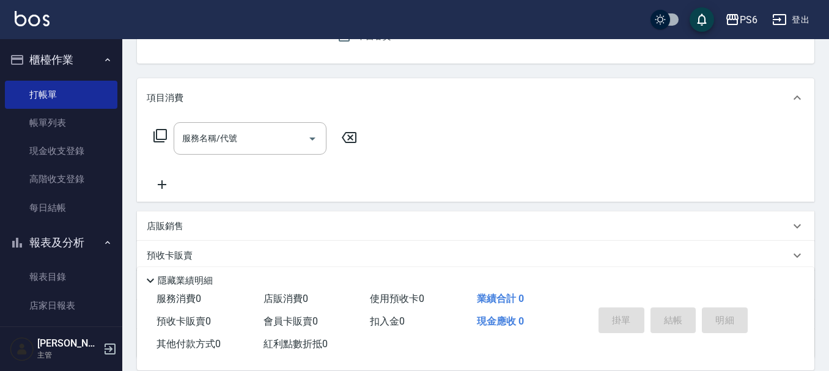
click at [164, 133] on icon at bounding box center [160, 135] width 15 height 15
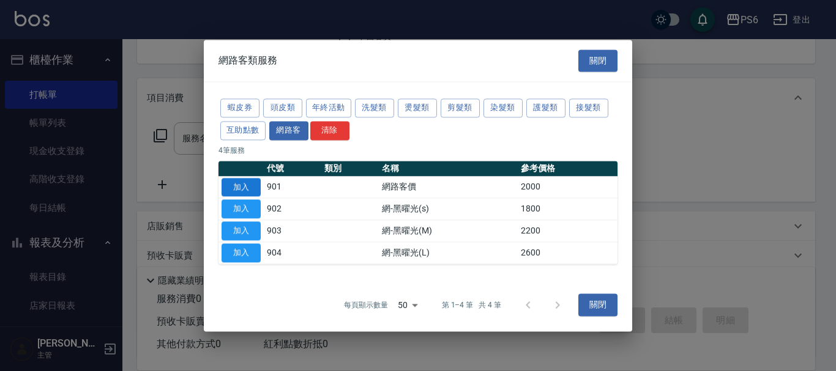
click at [240, 188] on button "加入" at bounding box center [240, 187] width 39 height 19
type input "網路客價(901)"
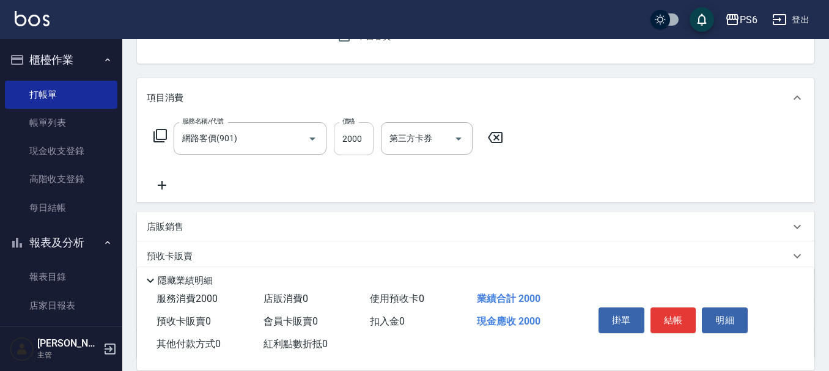
click at [343, 136] on input "2000" at bounding box center [354, 138] width 40 height 33
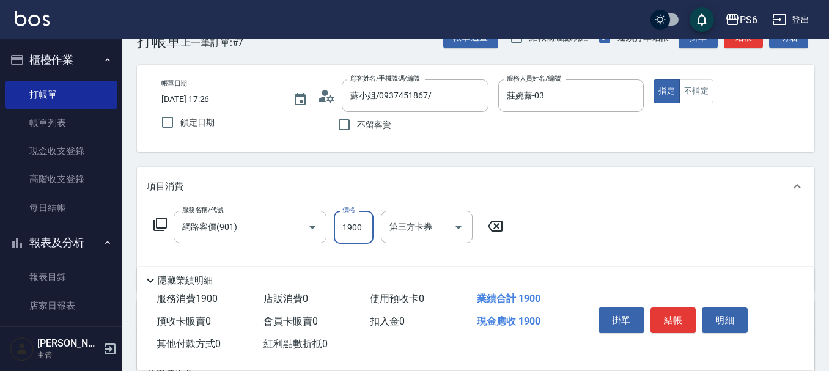
scroll to position [61, 0]
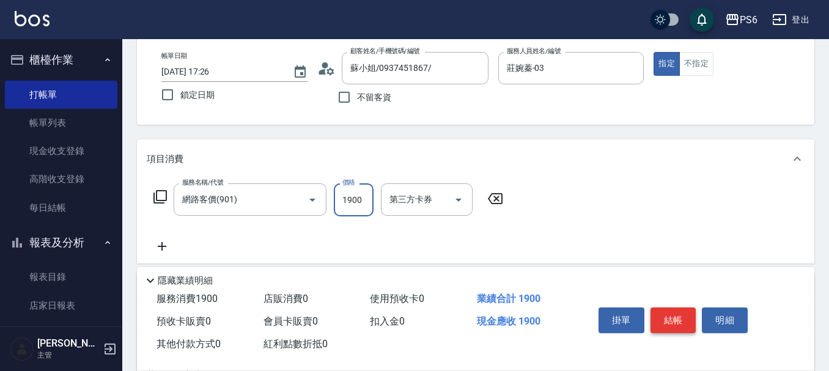
type input "1900"
click at [671, 311] on button "結帳" at bounding box center [674, 321] width 46 height 26
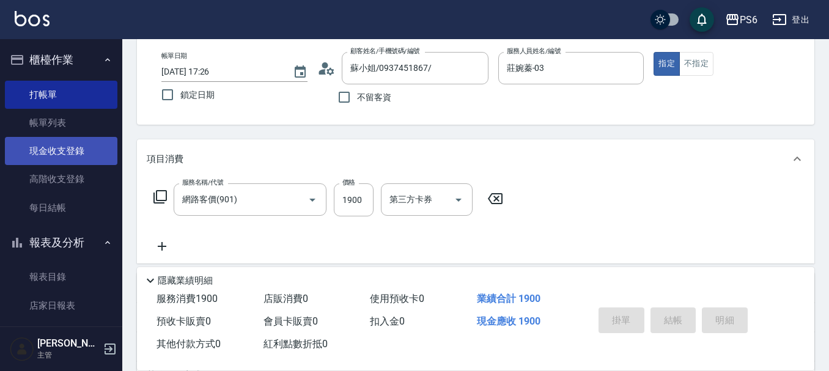
type input "[DATE] 17:27"
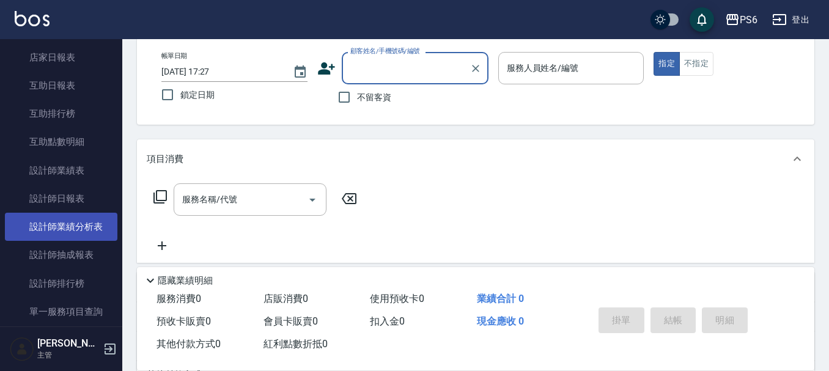
scroll to position [306, 0]
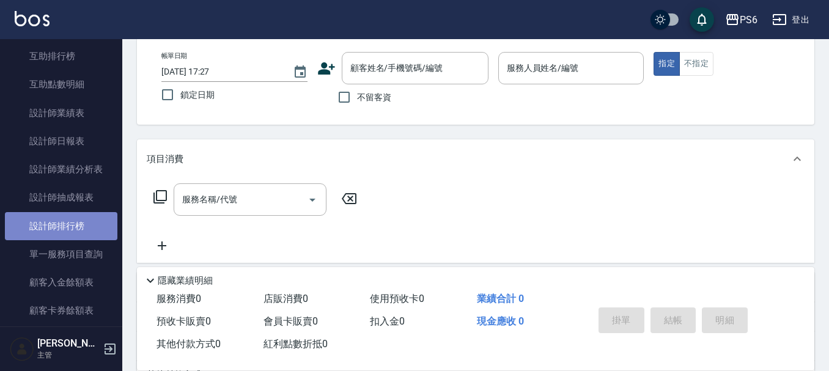
click at [78, 234] on link "設計師排行榜" at bounding box center [61, 226] width 113 height 28
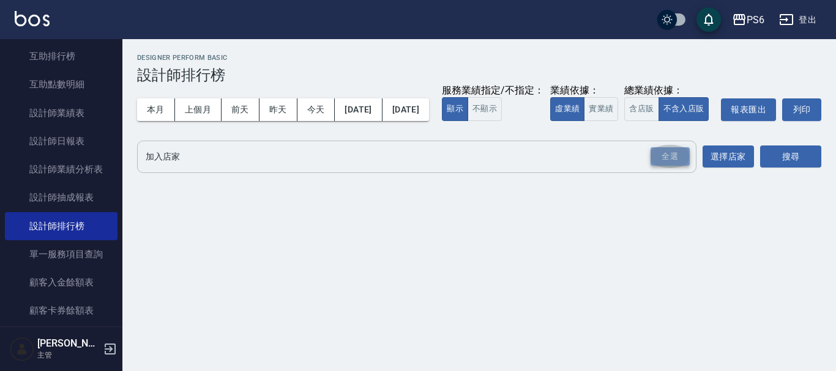
click at [678, 166] on div "全選" at bounding box center [669, 156] width 39 height 19
click at [777, 169] on button "搜尋" at bounding box center [790, 157] width 61 height 23
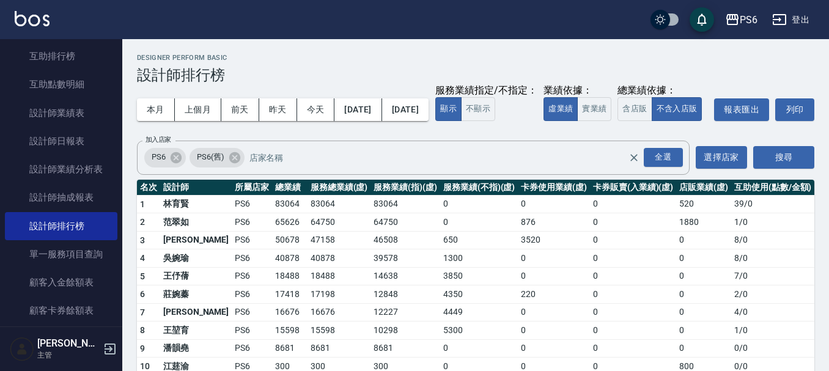
click at [310, 93] on div "本月 上個月 [DATE] [DATE] [DATE] [DATE] [DATE] 服務業績指定/不指定： 顯示 不顯示 業績依據： 虛業績 實業績 總業績依…" at bounding box center [476, 110] width 678 height 52
drag, startPoint x: 315, startPoint y: 102, endPoint x: 316, endPoint y: 116, distance: 14.1
click at [315, 108] on button "今天" at bounding box center [316, 109] width 38 height 23
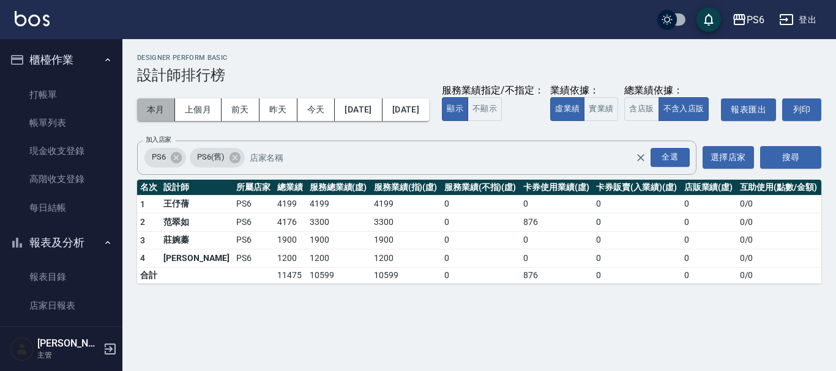
drag, startPoint x: 153, startPoint y: 103, endPoint x: 150, endPoint y: 111, distance: 8.0
click at [154, 105] on button "本月" at bounding box center [156, 109] width 38 height 23
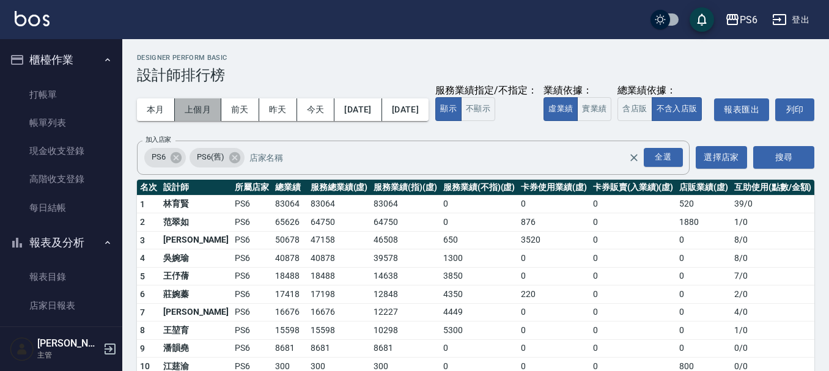
click at [201, 108] on button "上個月" at bounding box center [198, 109] width 46 height 23
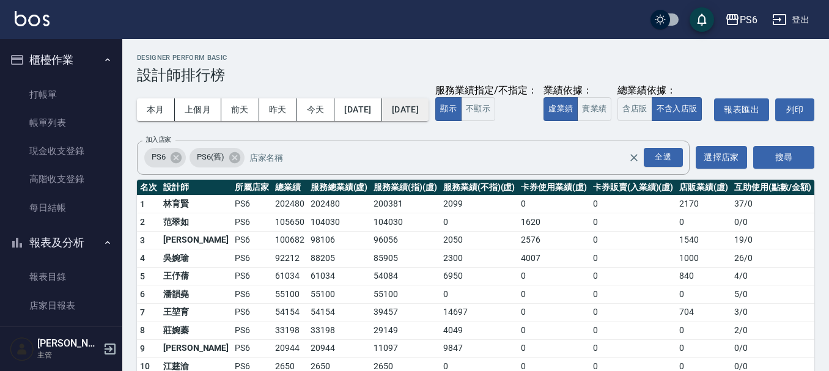
click at [429, 105] on button "[DATE]" at bounding box center [405, 109] width 46 height 23
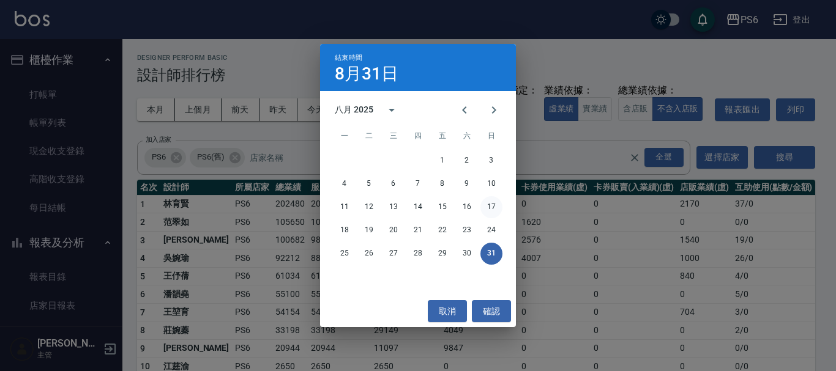
click at [492, 206] on button "17" at bounding box center [491, 207] width 22 height 22
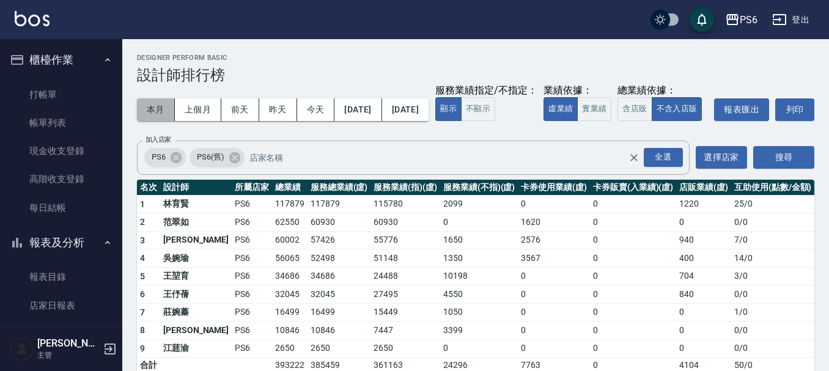
click at [154, 109] on button "本月" at bounding box center [156, 109] width 38 height 23
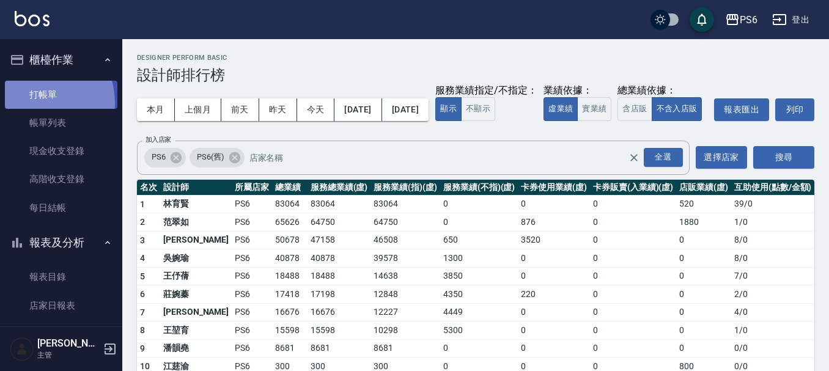
click at [28, 103] on link "打帳單" at bounding box center [61, 95] width 113 height 28
